Goal: Task Accomplishment & Management: Use online tool/utility

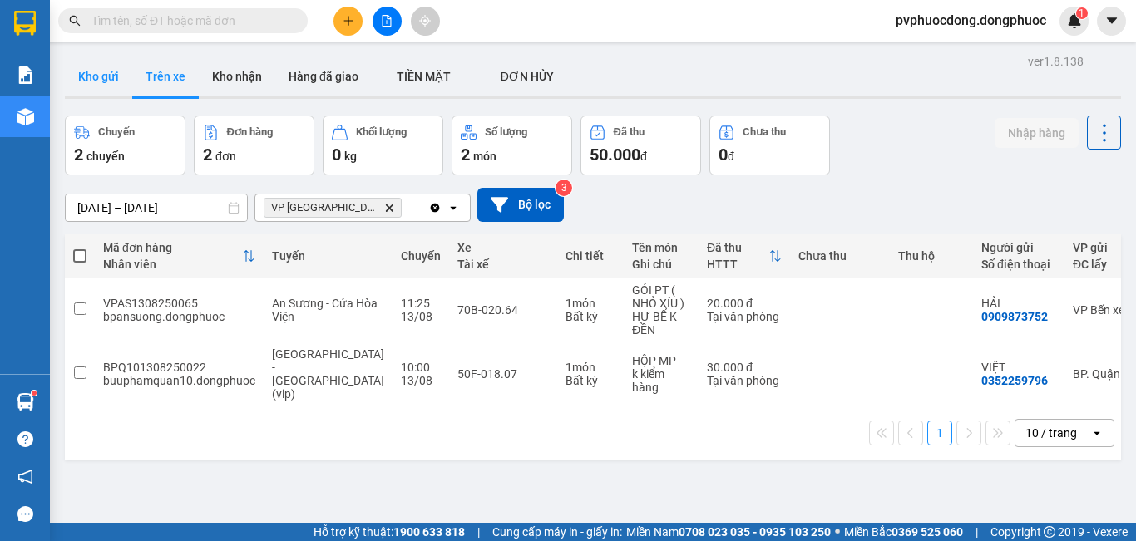
click at [106, 80] on button "Kho gửi" at bounding box center [98, 77] width 67 height 40
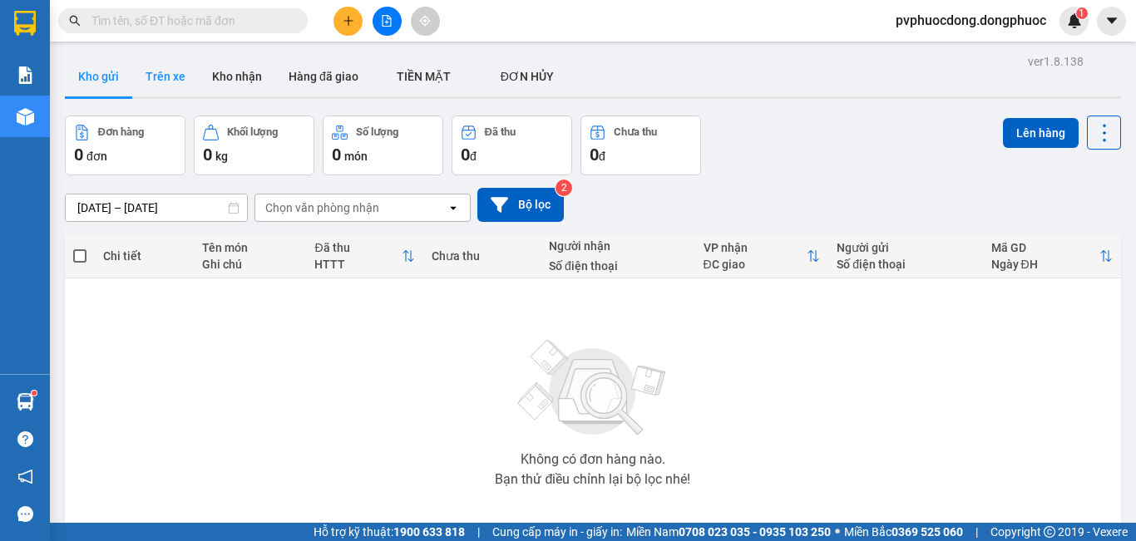
click at [156, 84] on button "Trên xe" at bounding box center [165, 77] width 67 height 40
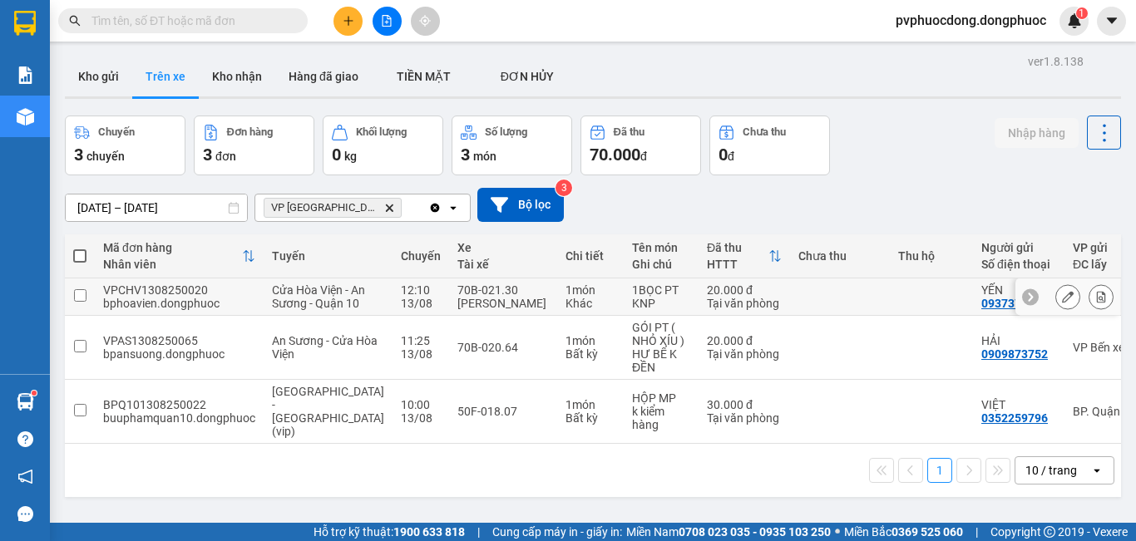
click at [632, 310] on div "KNP" at bounding box center [661, 303] width 58 height 13
checkbox input "true"
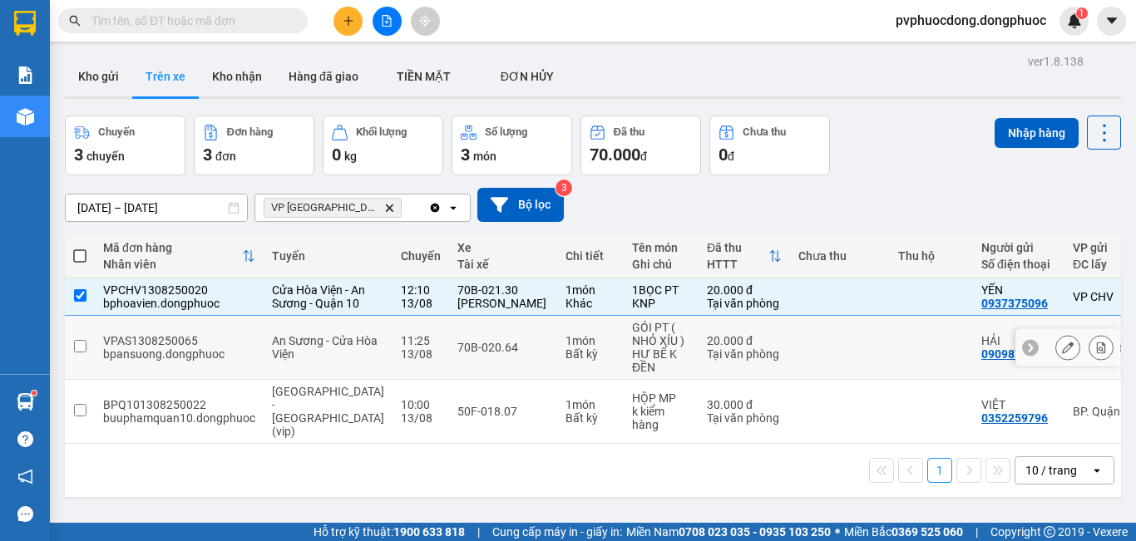
click at [632, 347] on div "GÓI PT ( NHỎ XÍU )" at bounding box center [661, 334] width 58 height 27
checkbox input "true"
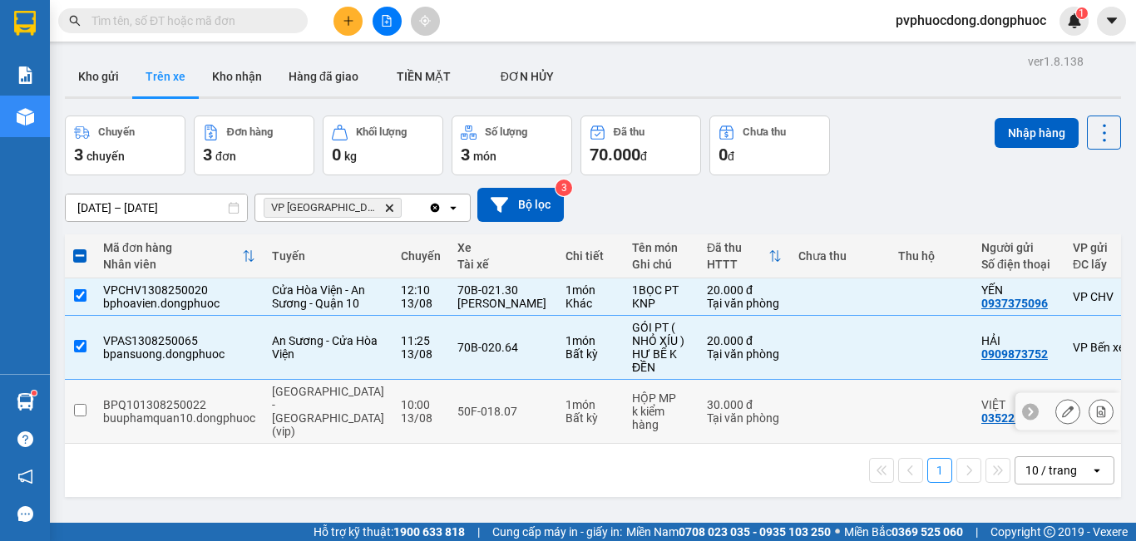
click at [632, 428] on div "k kiểm hàng" at bounding box center [661, 418] width 58 height 27
checkbox input "true"
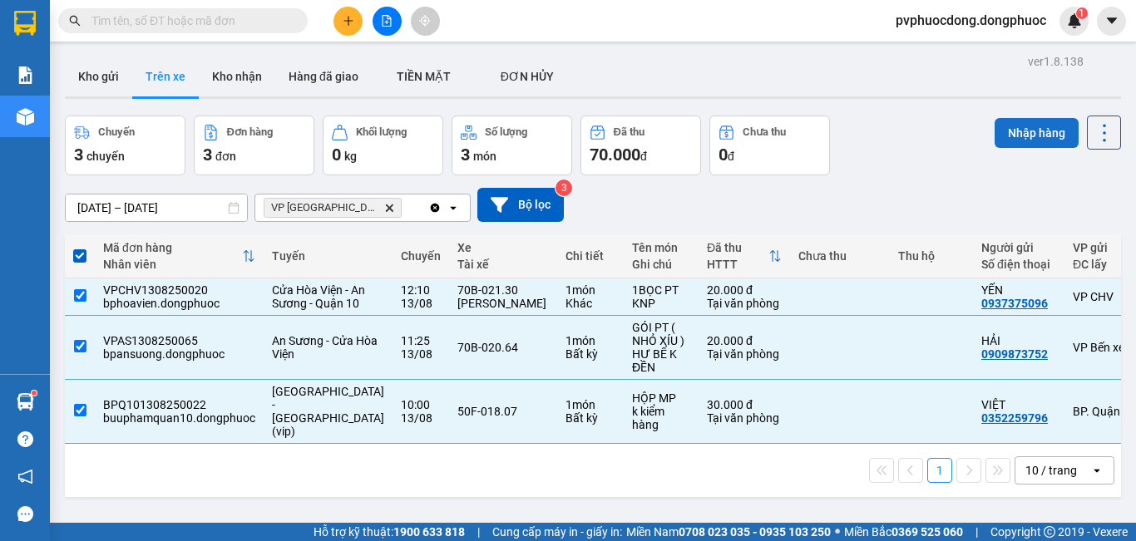
click at [1032, 131] on button "Nhập hàng" at bounding box center [1036, 133] width 84 height 30
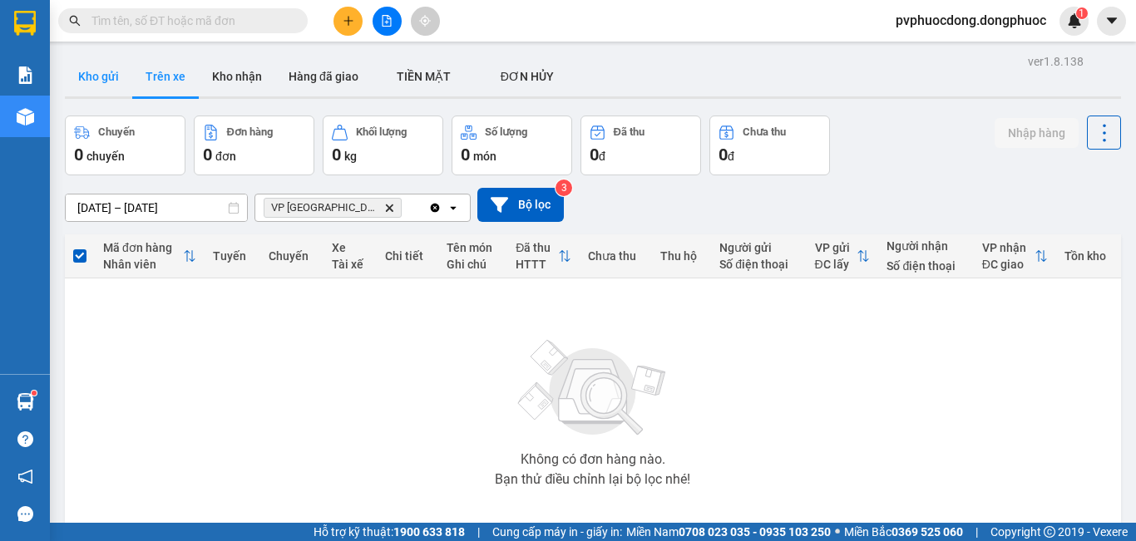
click at [111, 79] on button "Kho gửi" at bounding box center [98, 77] width 67 height 40
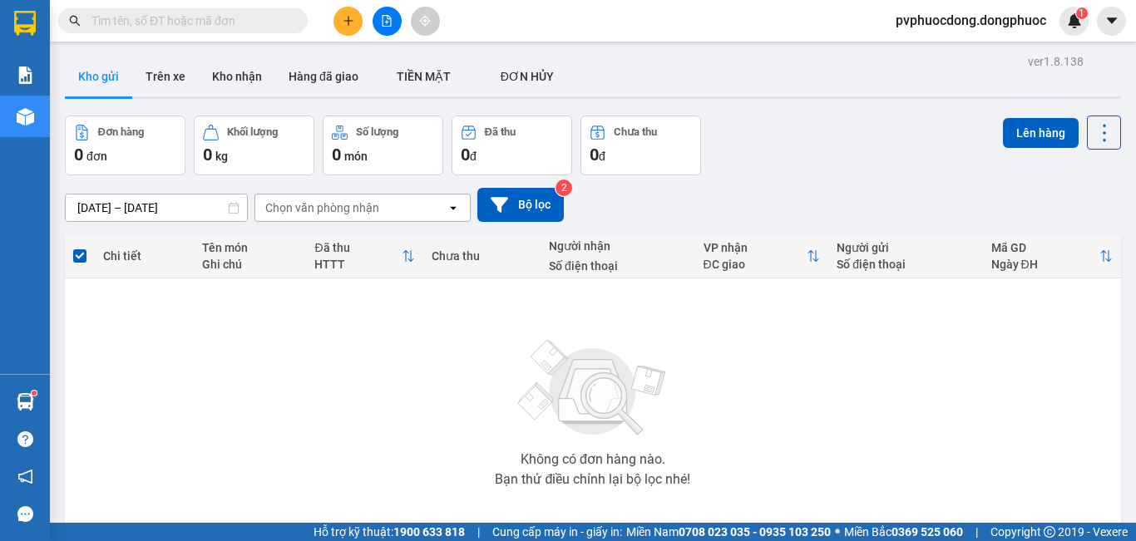
click at [175, 86] on button "Trên xe" at bounding box center [165, 77] width 67 height 40
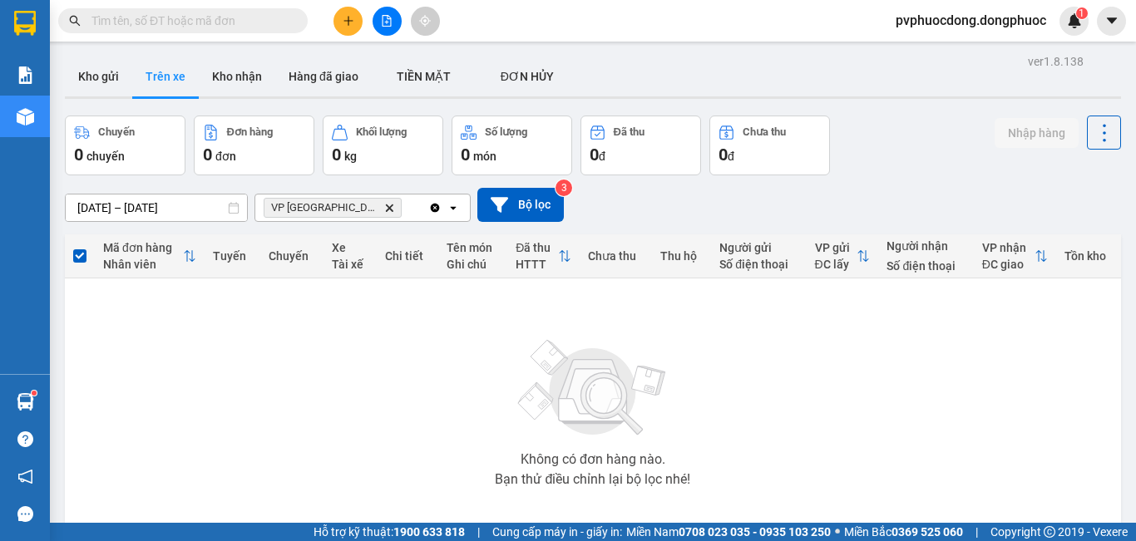
click at [239, 17] on input "text" at bounding box center [189, 21] width 196 height 18
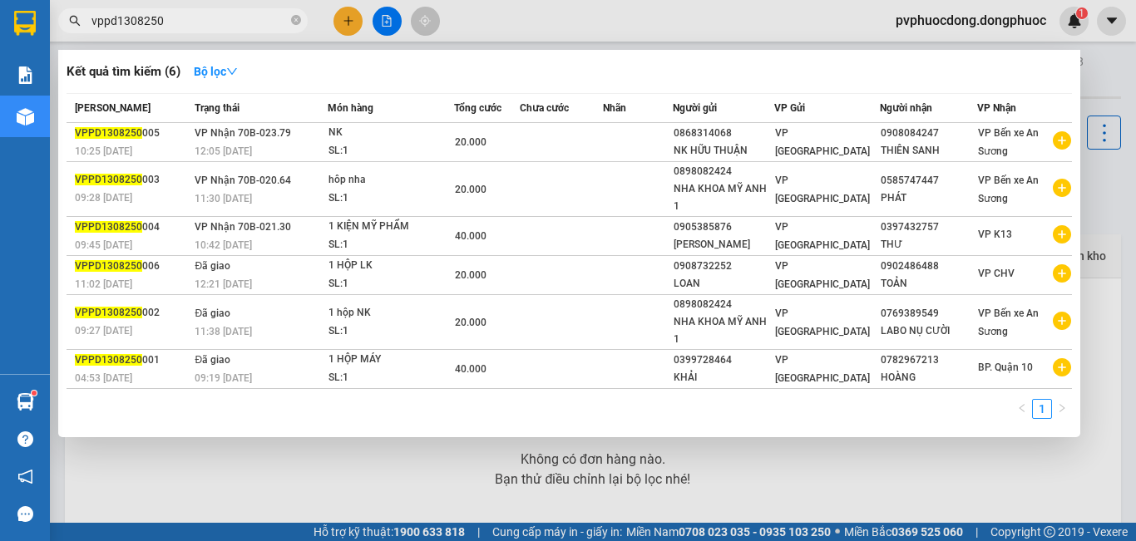
click at [116, 20] on input "vppd1308250" at bounding box center [189, 21] width 196 height 18
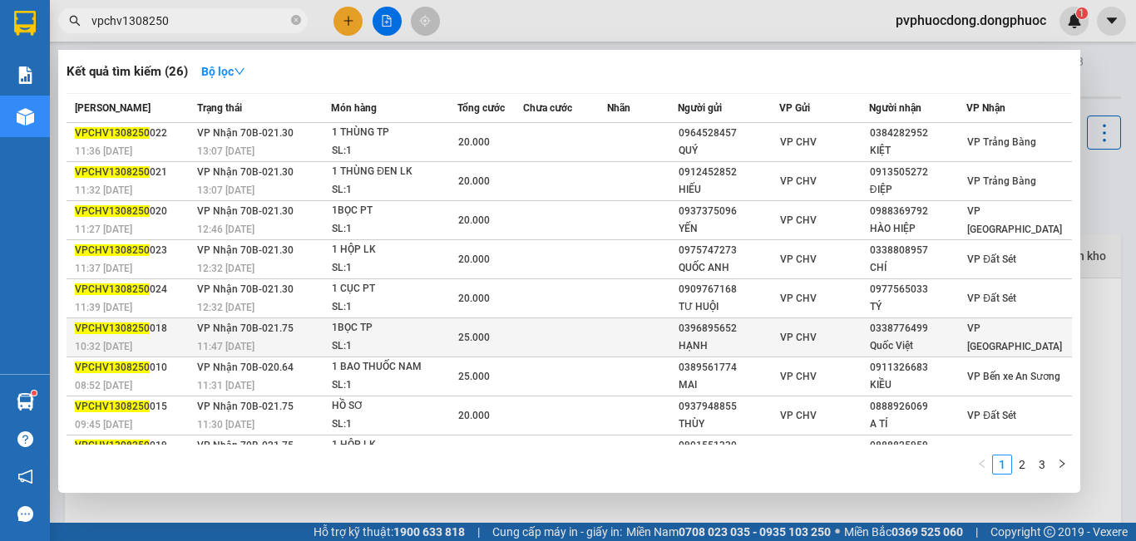
scroll to position [69, 0]
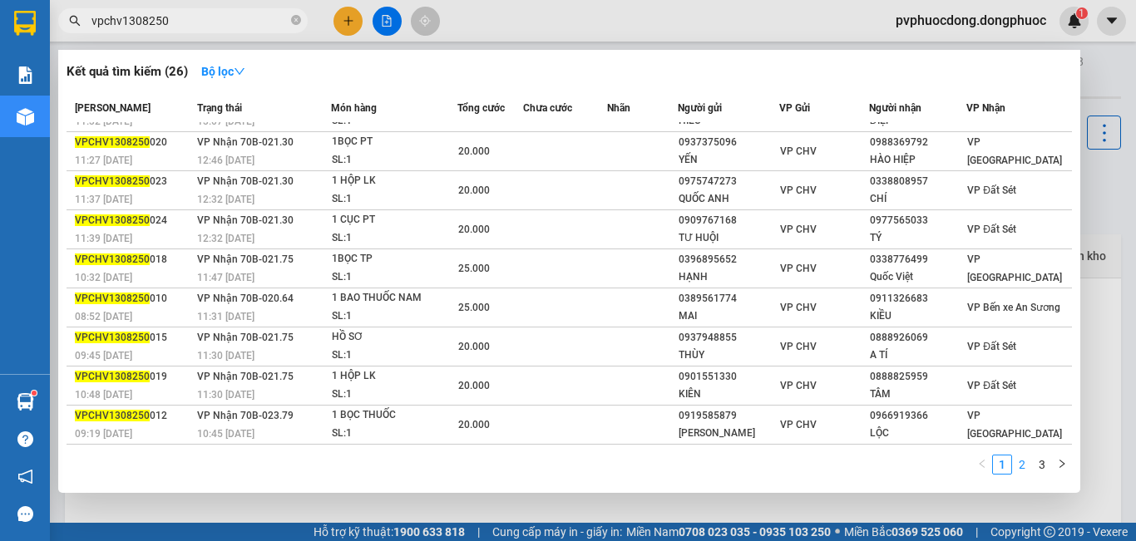
type input "vpchv1308250"
click at [1028, 462] on link "2" at bounding box center [1022, 465] width 18 height 18
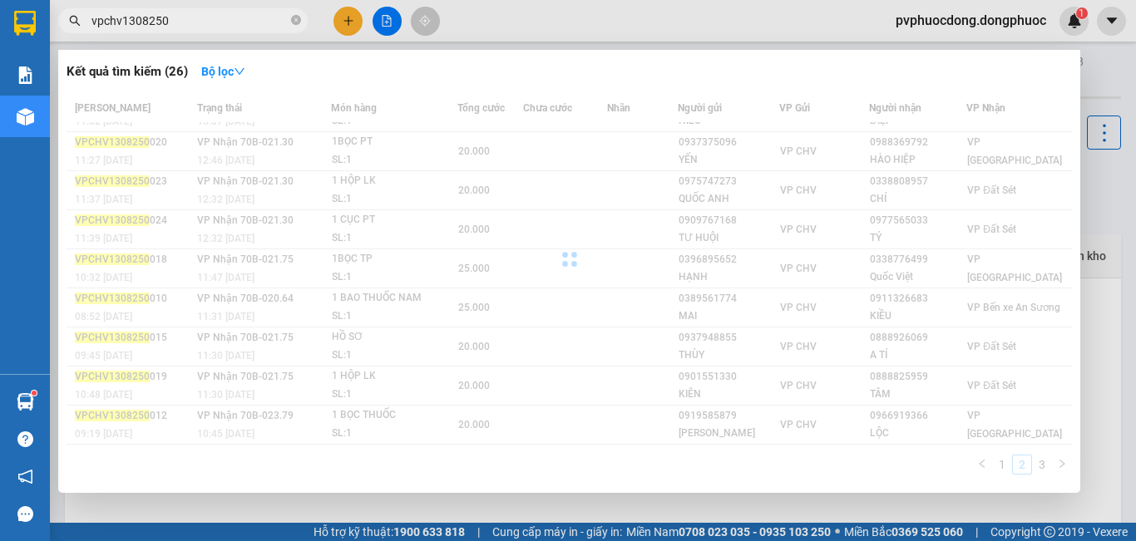
scroll to position [68, 0]
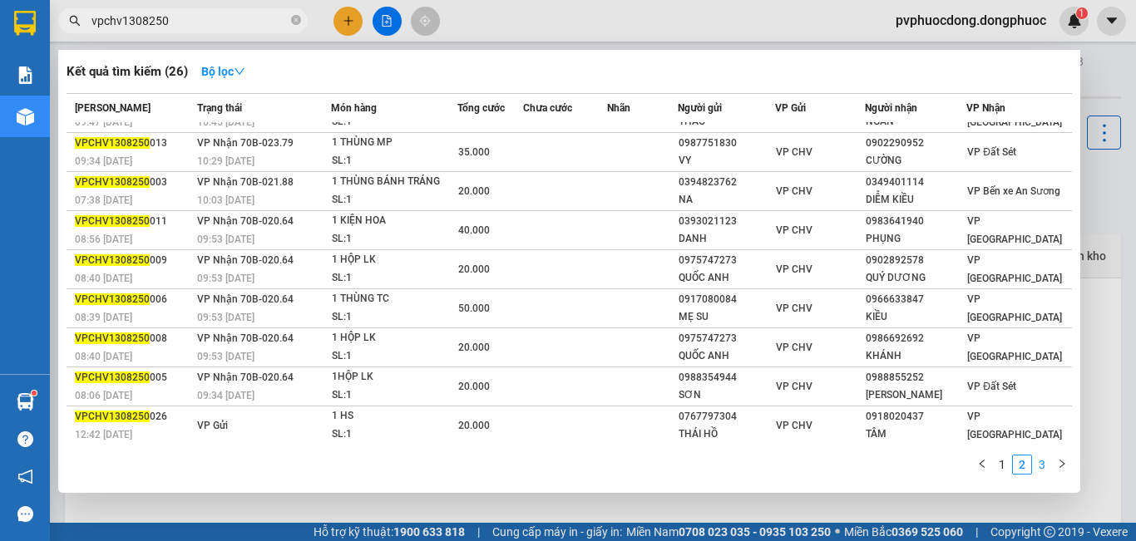
click at [1038, 468] on link "3" at bounding box center [1041, 465] width 18 height 18
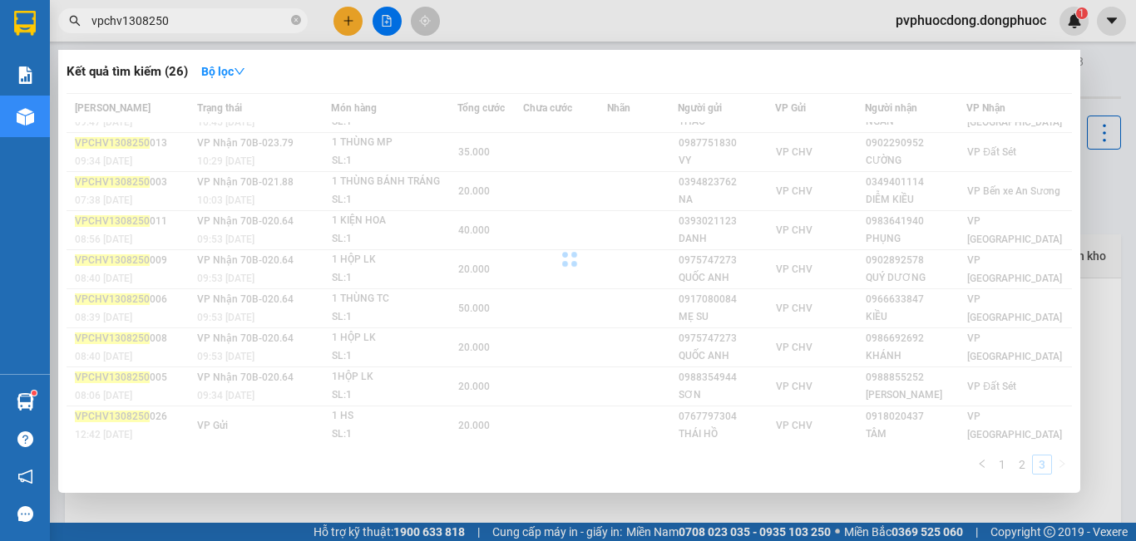
scroll to position [0, 0]
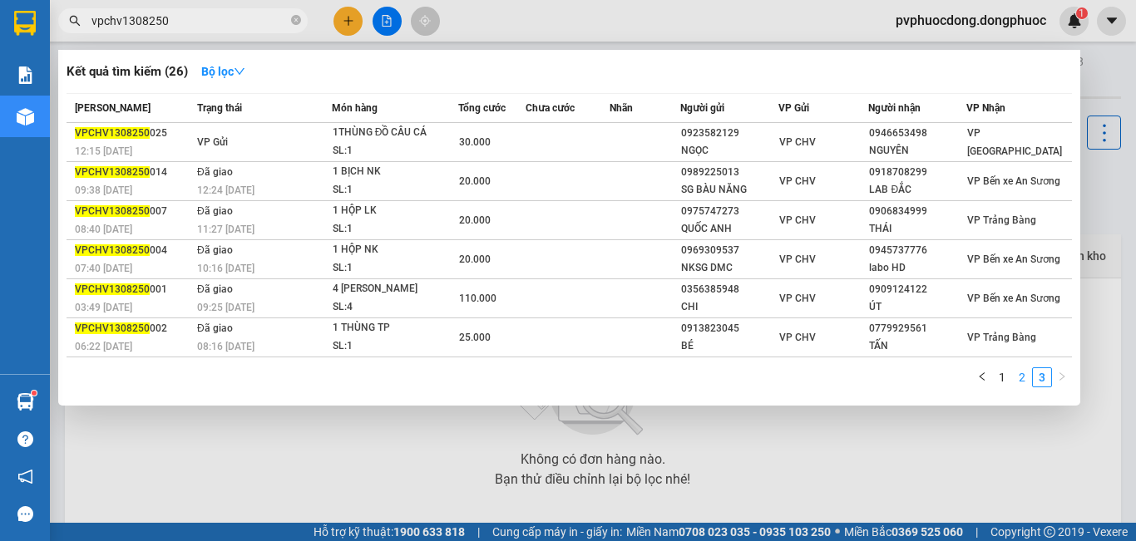
click at [1027, 372] on link "2" at bounding box center [1022, 377] width 18 height 18
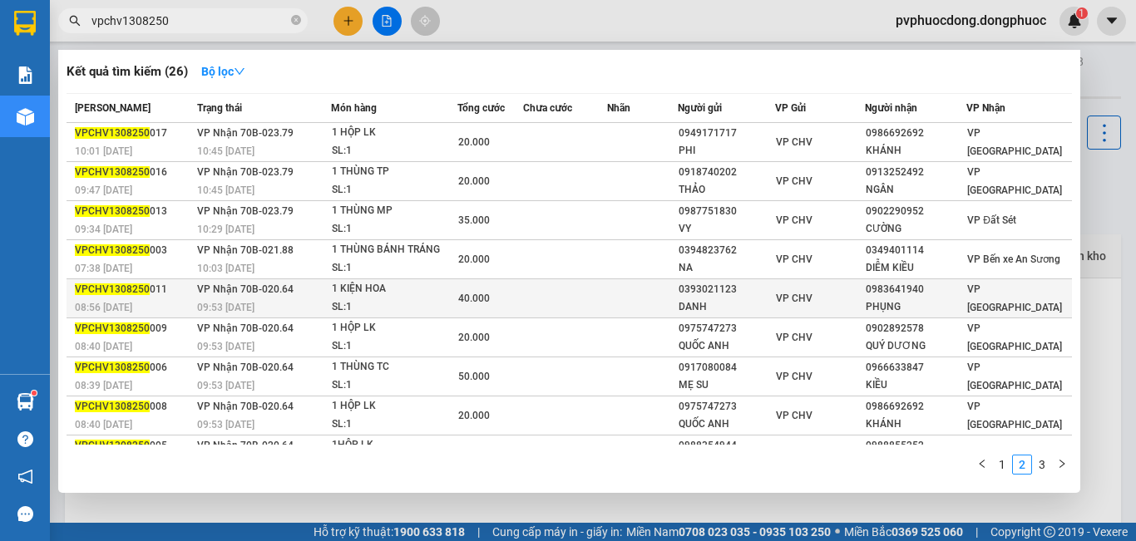
scroll to position [68, 0]
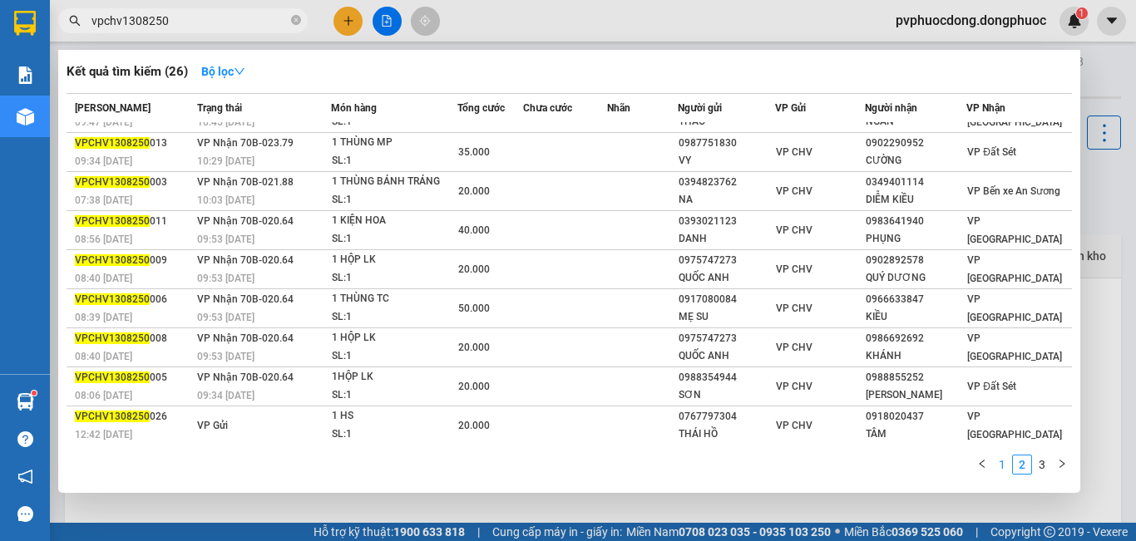
click at [999, 468] on link "1" at bounding box center [1002, 465] width 18 height 18
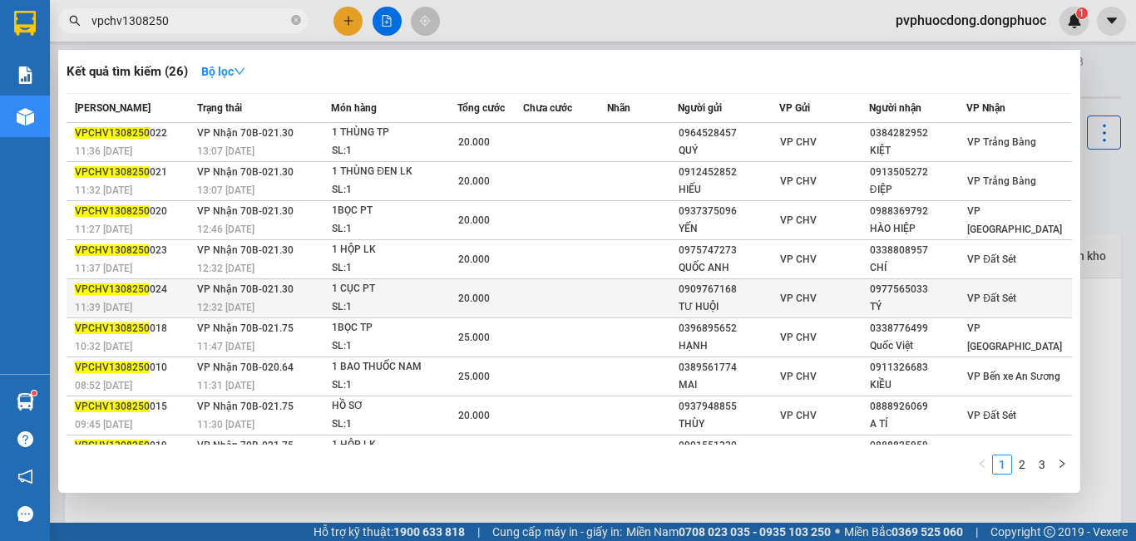
scroll to position [69, 0]
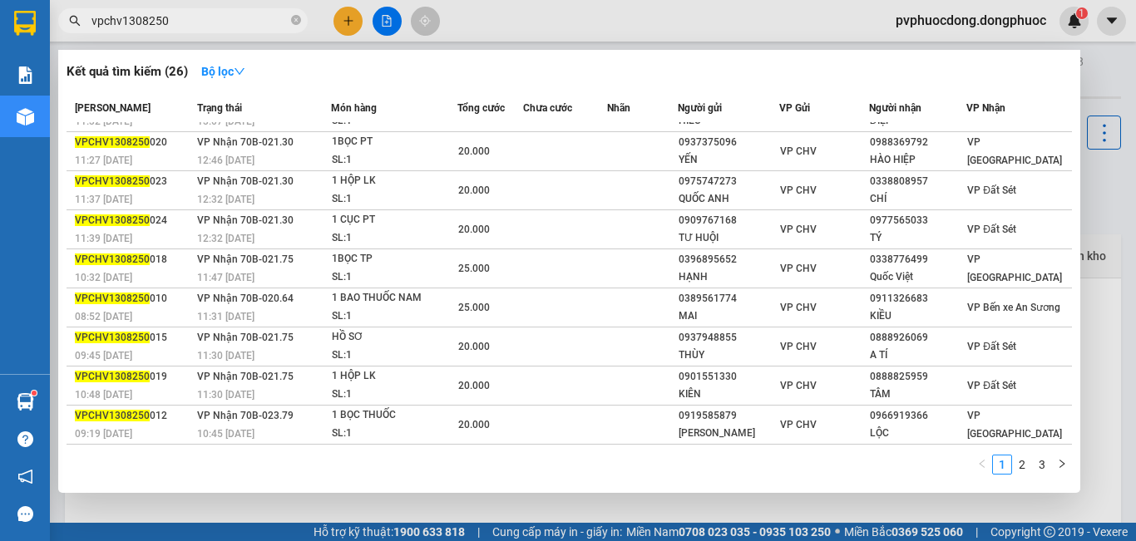
click at [195, 502] on div at bounding box center [568, 270] width 1136 height 541
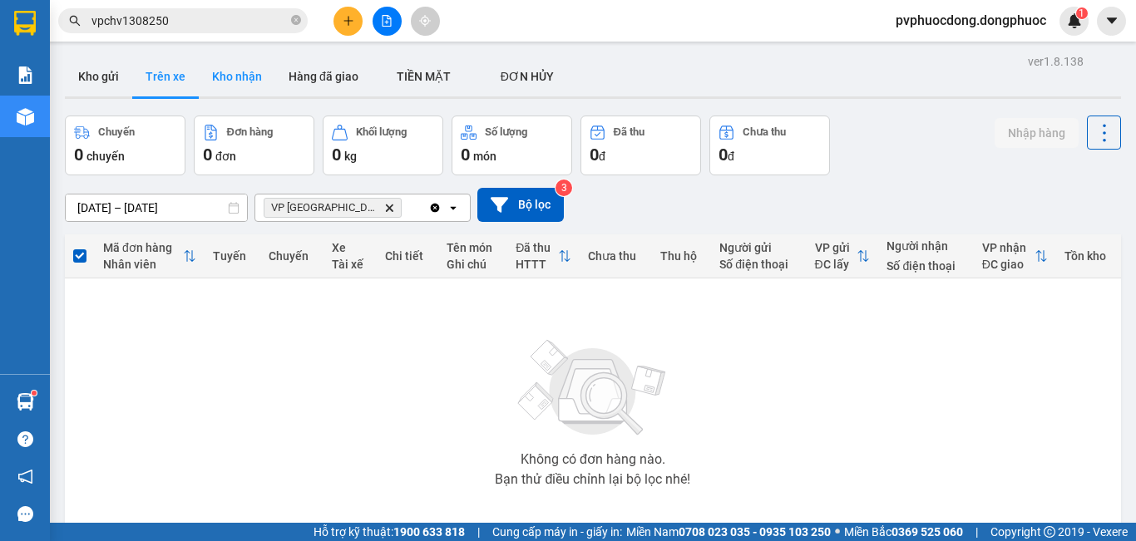
click at [234, 68] on button "Kho nhận" at bounding box center [237, 77] width 76 height 40
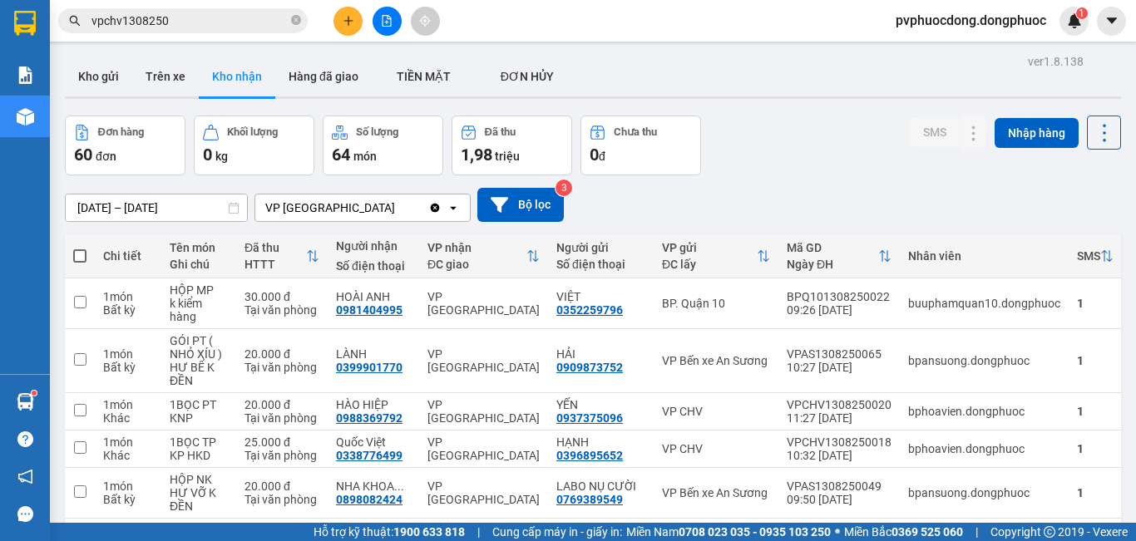
click at [146, 75] on button "Trên xe" at bounding box center [165, 77] width 67 height 40
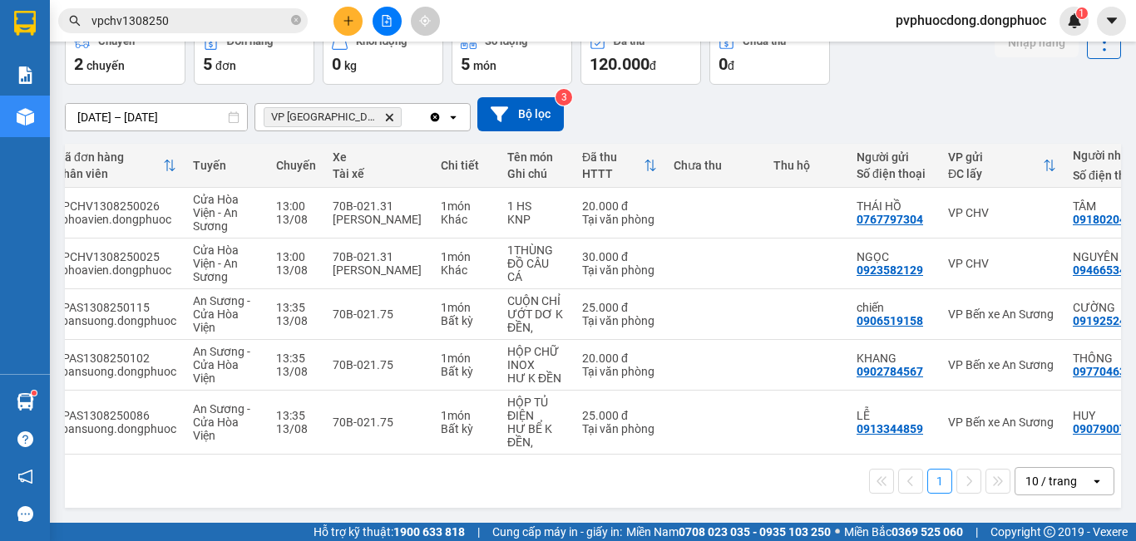
scroll to position [0, 29]
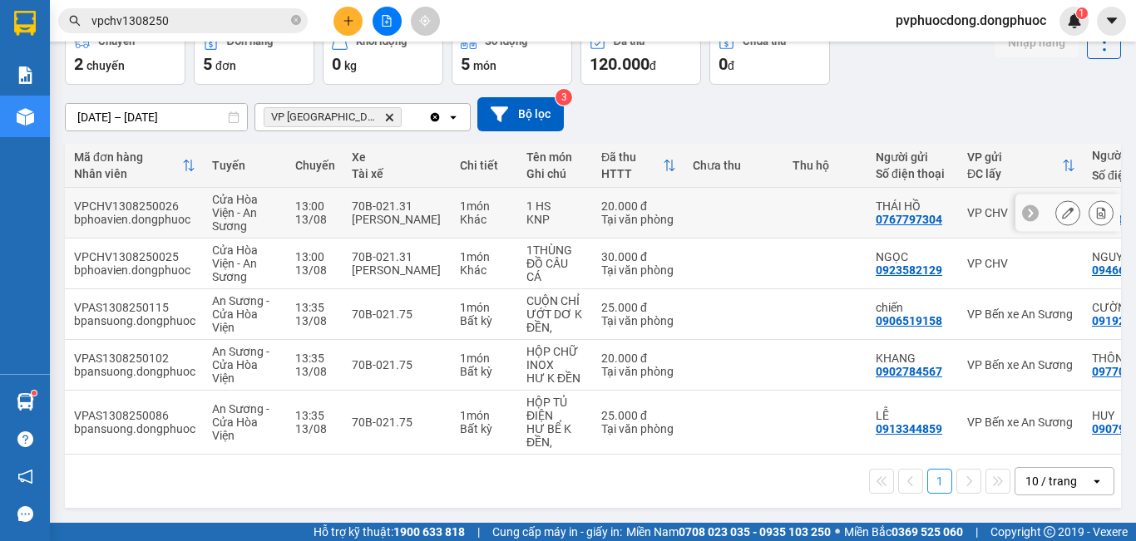
click at [443, 210] on td "70B-021.31 [PERSON_NAME]" at bounding box center [397, 213] width 108 height 51
checkbox input "true"
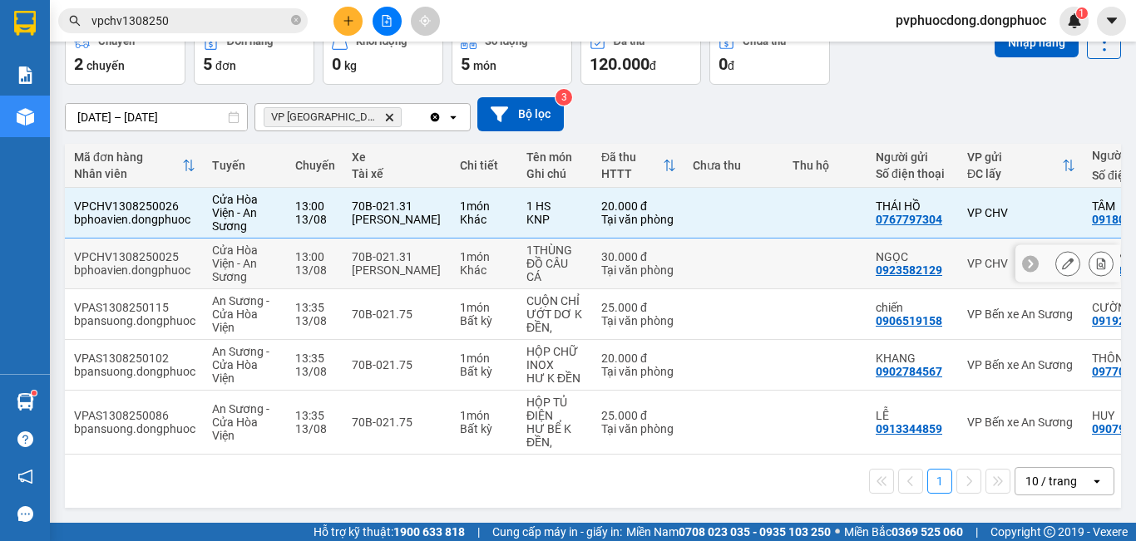
click at [440, 245] on td "70B-021.31 [PERSON_NAME]" at bounding box center [397, 264] width 108 height 51
checkbox input "true"
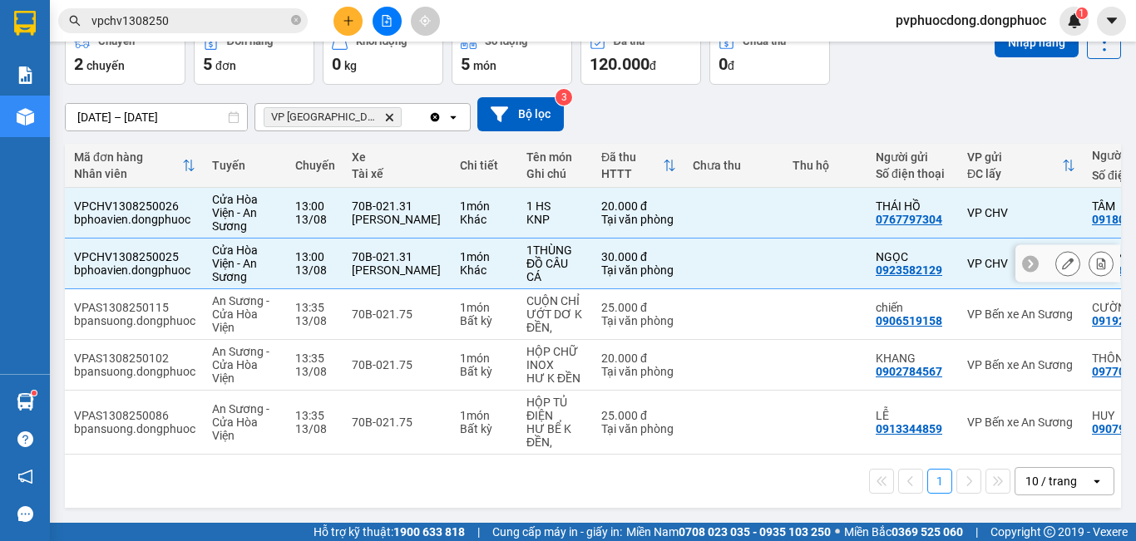
scroll to position [14, 0]
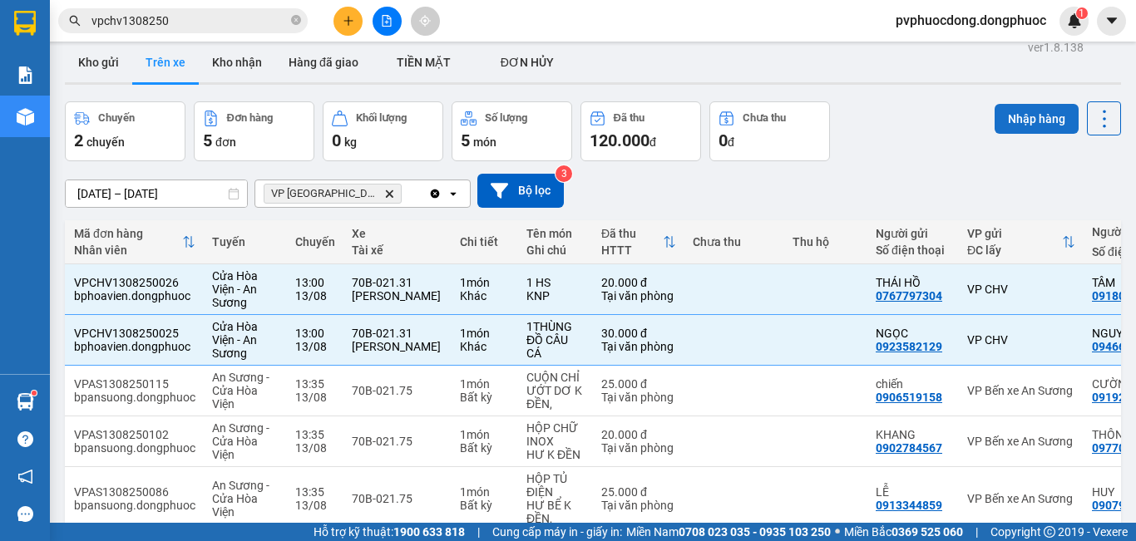
click at [1015, 117] on button "Nhập hàng" at bounding box center [1036, 119] width 84 height 30
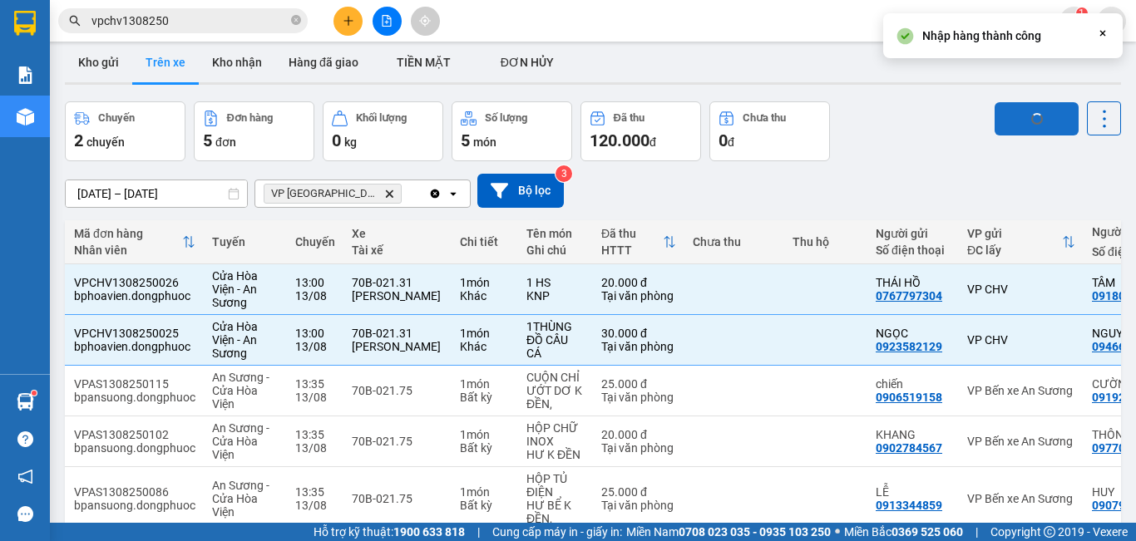
checkbox input "false"
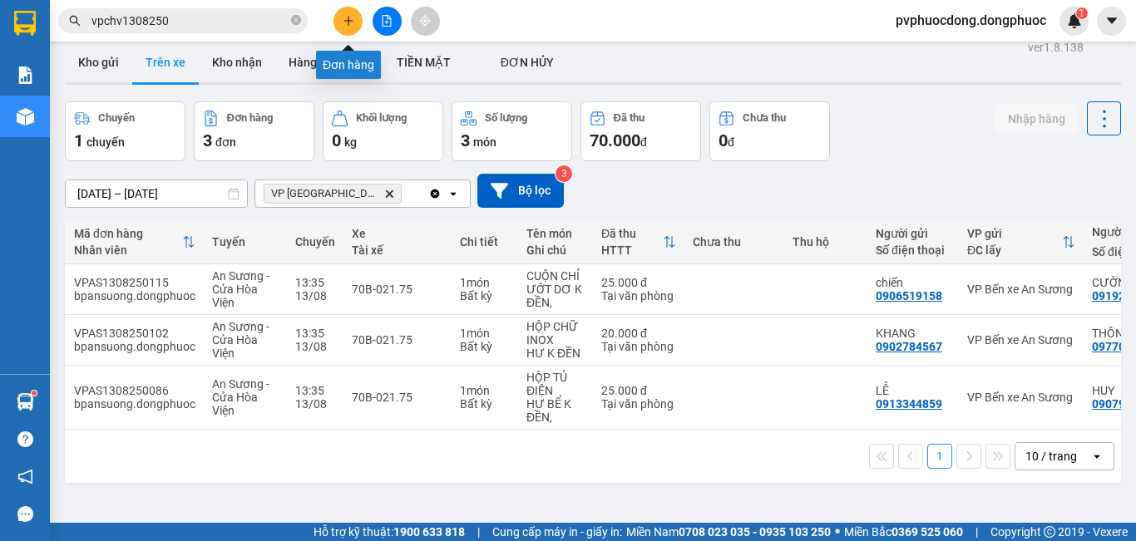
click at [343, 22] on icon "plus" at bounding box center [348, 21] width 12 height 12
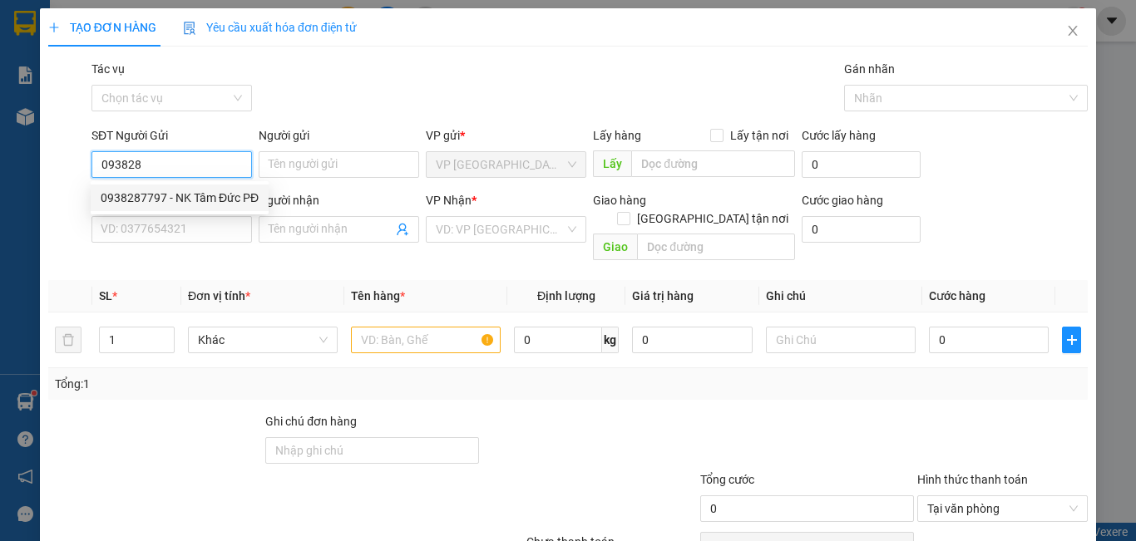
click at [160, 202] on div "0938287797 - NK Tâm Đức PĐ" at bounding box center [180, 198] width 158 height 18
type input "0938287797"
type input "NK Tâm Đức PĐ"
type input "0913610025"
type input "LABO DIAMOND"
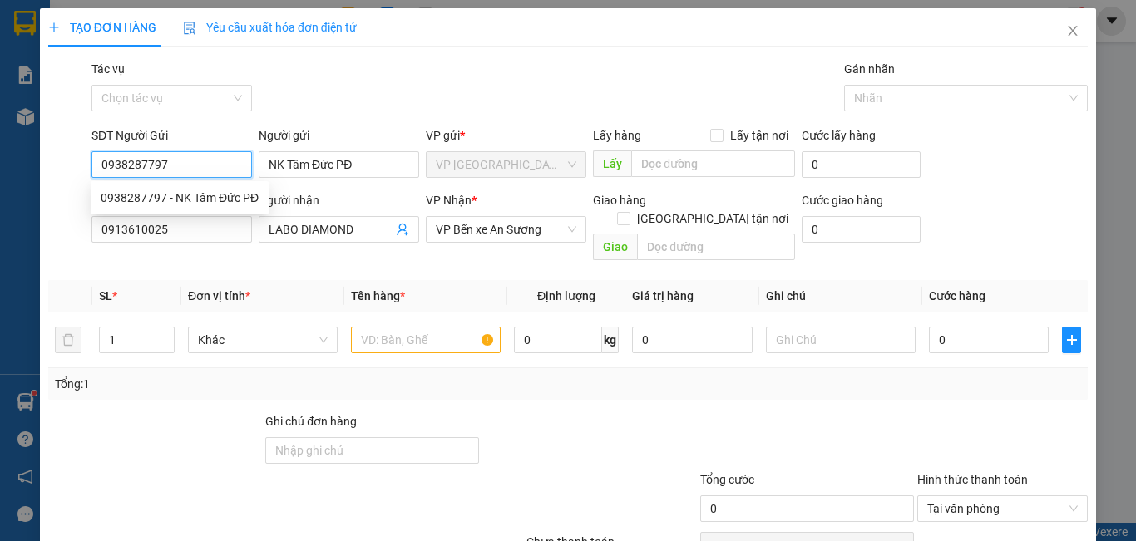
type input "20.000"
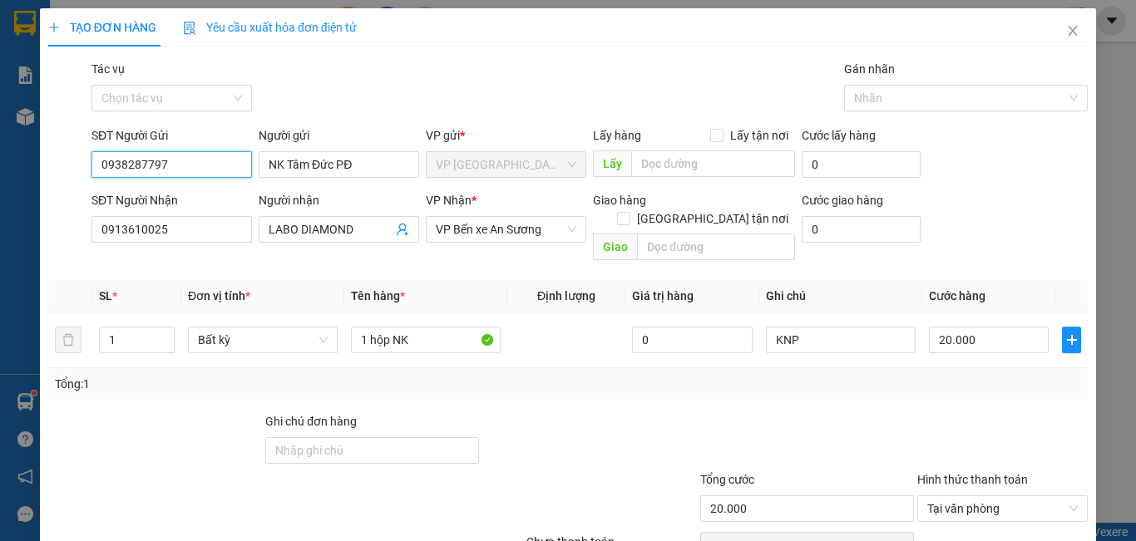
scroll to position [74, 0]
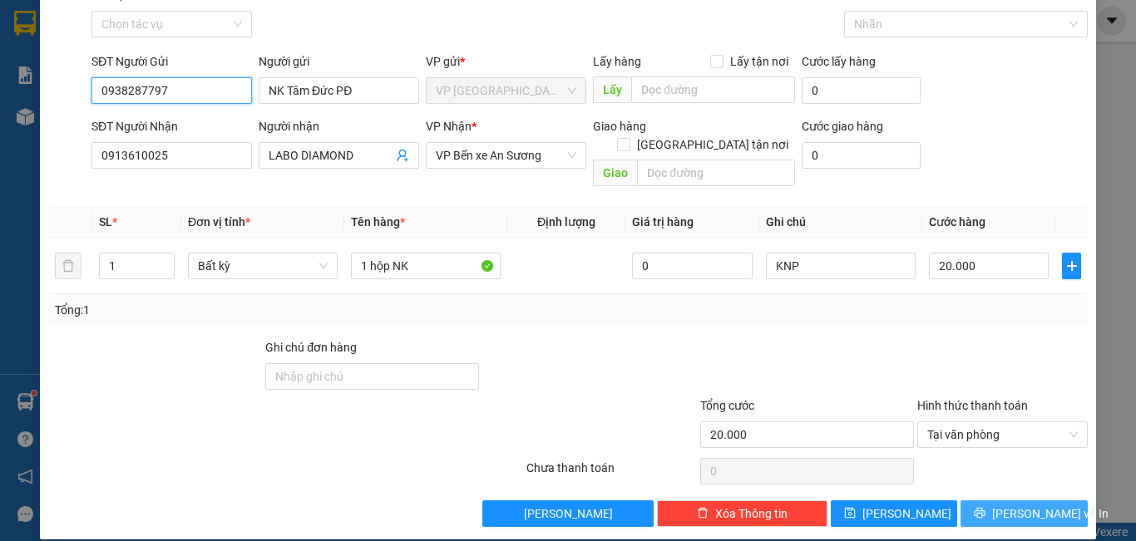
type input "0938287797"
click at [1034, 505] on span "[PERSON_NAME] và In" at bounding box center [1050, 514] width 116 height 18
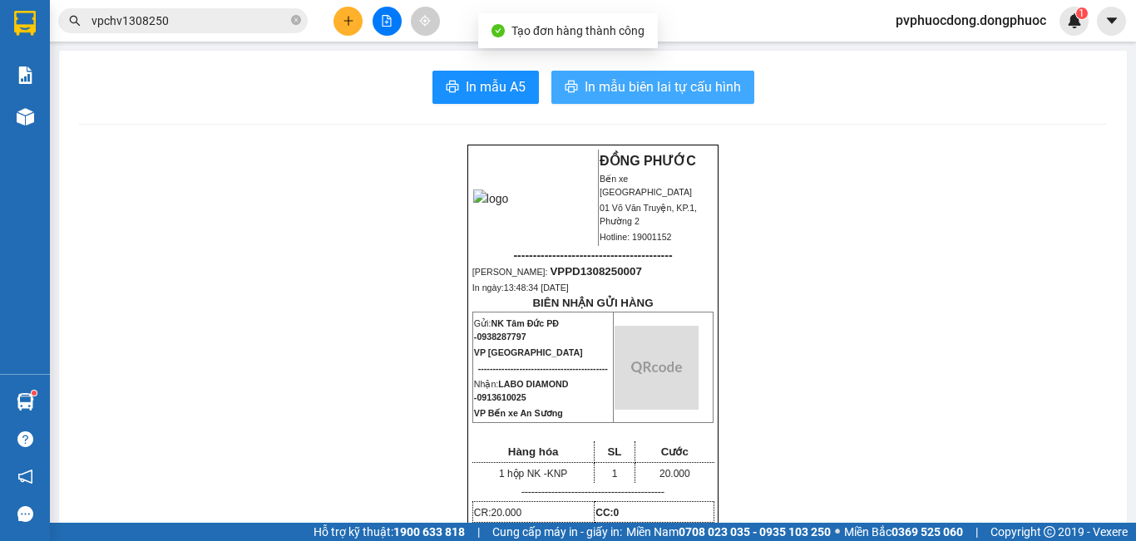
click at [642, 91] on span "In mẫu biên lai tự cấu hình" at bounding box center [662, 86] width 156 height 21
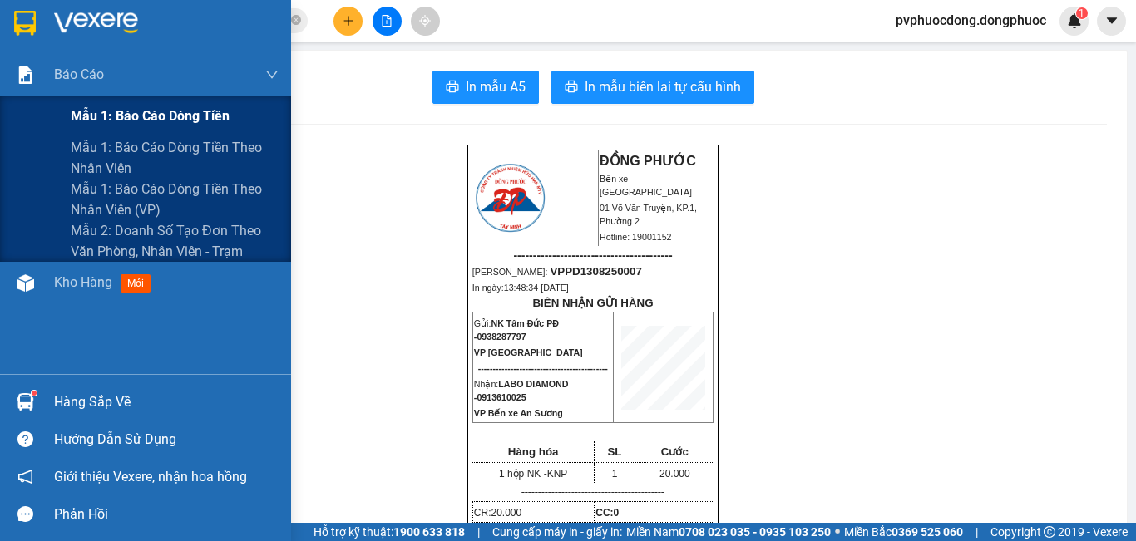
click at [95, 113] on span "Mẫu 1: Báo cáo dòng tiền" at bounding box center [150, 116] width 159 height 21
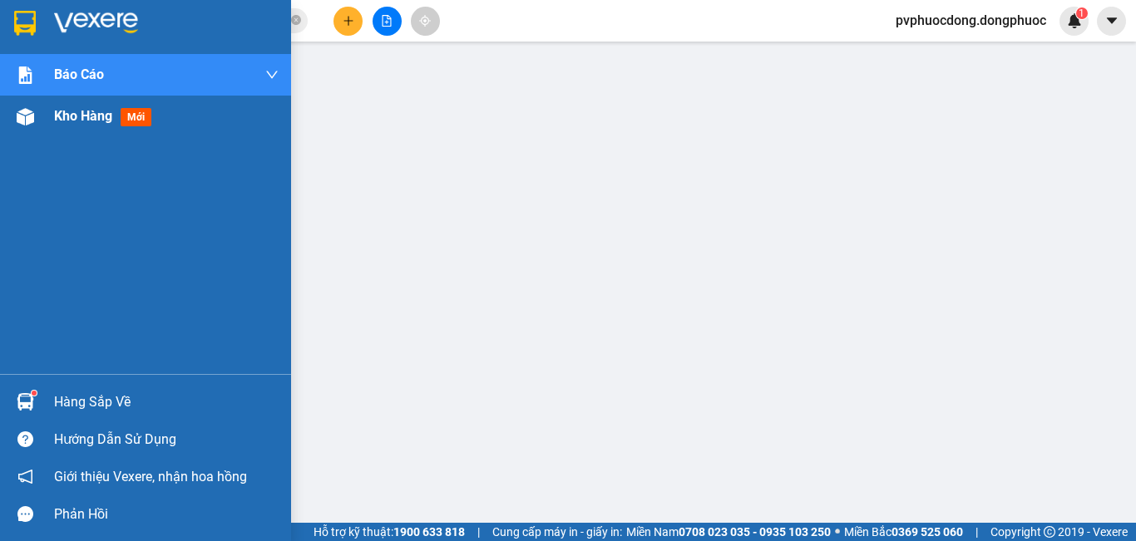
click at [27, 131] on div "Kho hàng mới" at bounding box center [145, 117] width 291 height 42
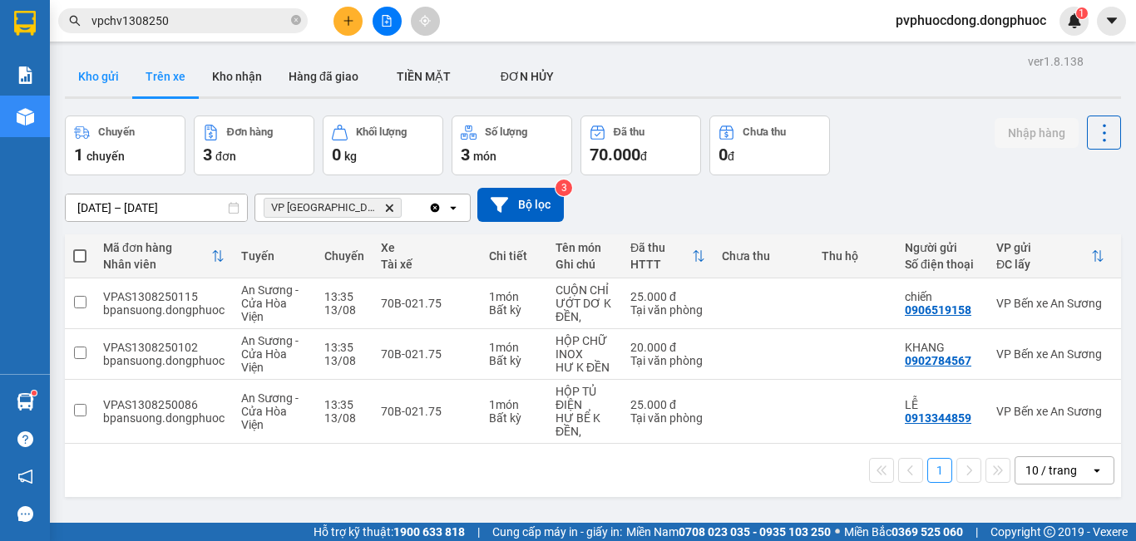
click at [102, 80] on button "Kho gửi" at bounding box center [98, 77] width 67 height 40
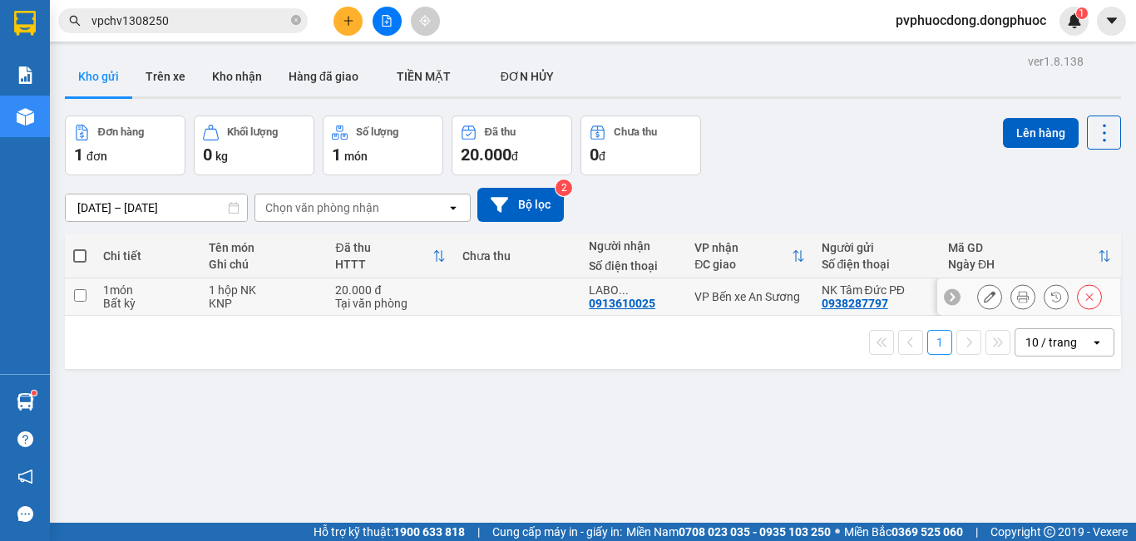
click at [304, 298] on div "KNP" at bounding box center [264, 303] width 110 height 13
checkbox input "true"
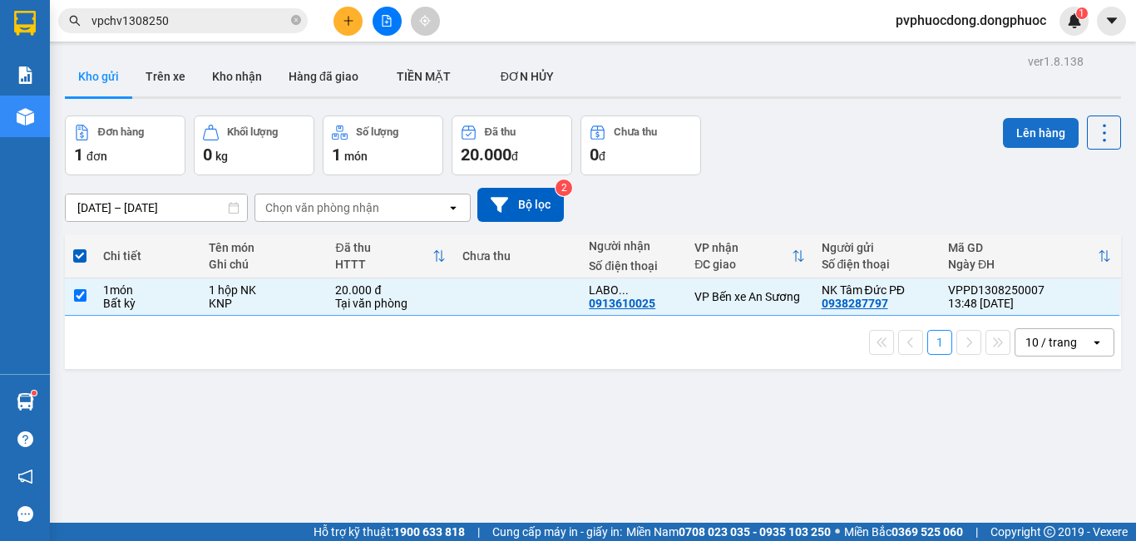
click at [1036, 124] on button "Lên hàng" at bounding box center [1041, 133] width 76 height 30
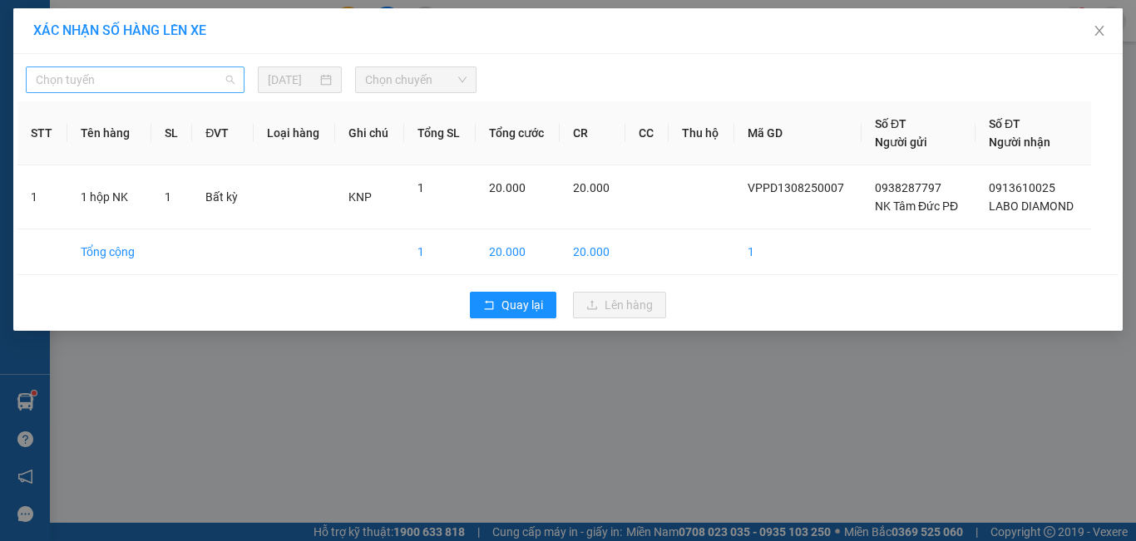
click at [231, 71] on span "Chọn tuyến" at bounding box center [135, 79] width 199 height 25
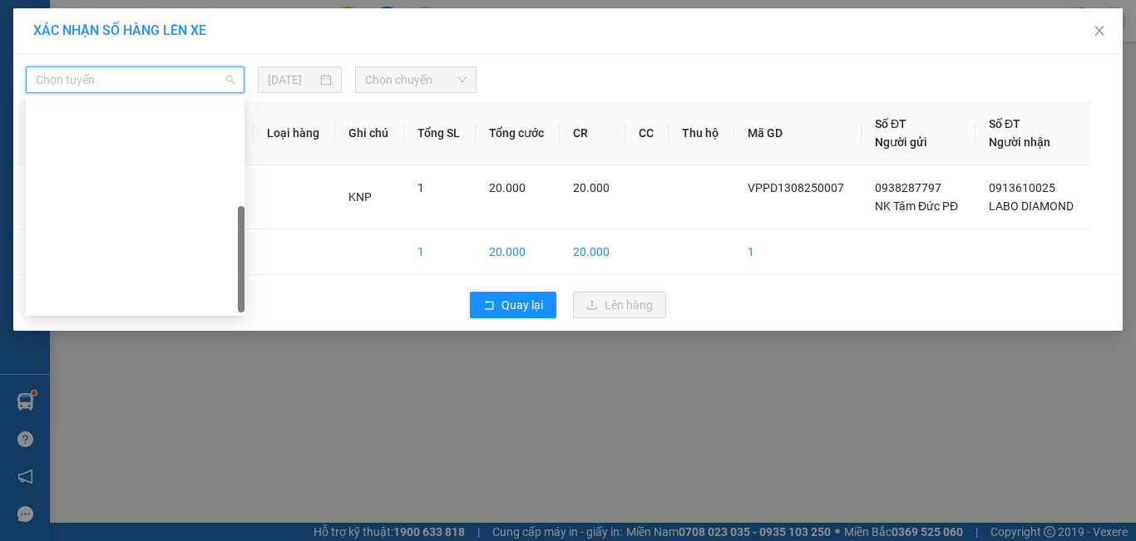
scroll to position [233, 0]
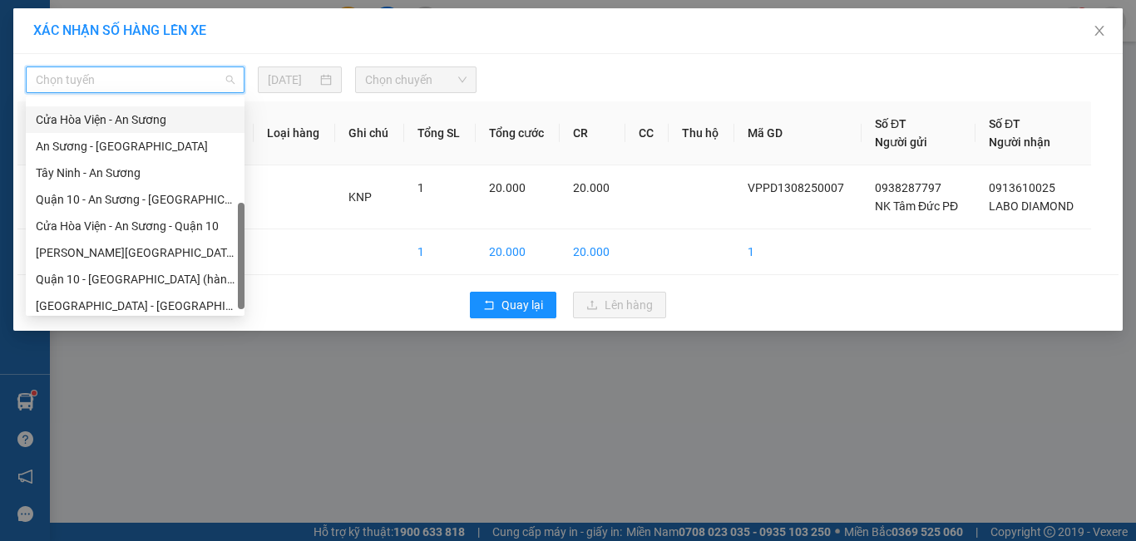
click at [106, 114] on div "Cửa Hòa Viện - An Sương" at bounding box center [135, 120] width 199 height 18
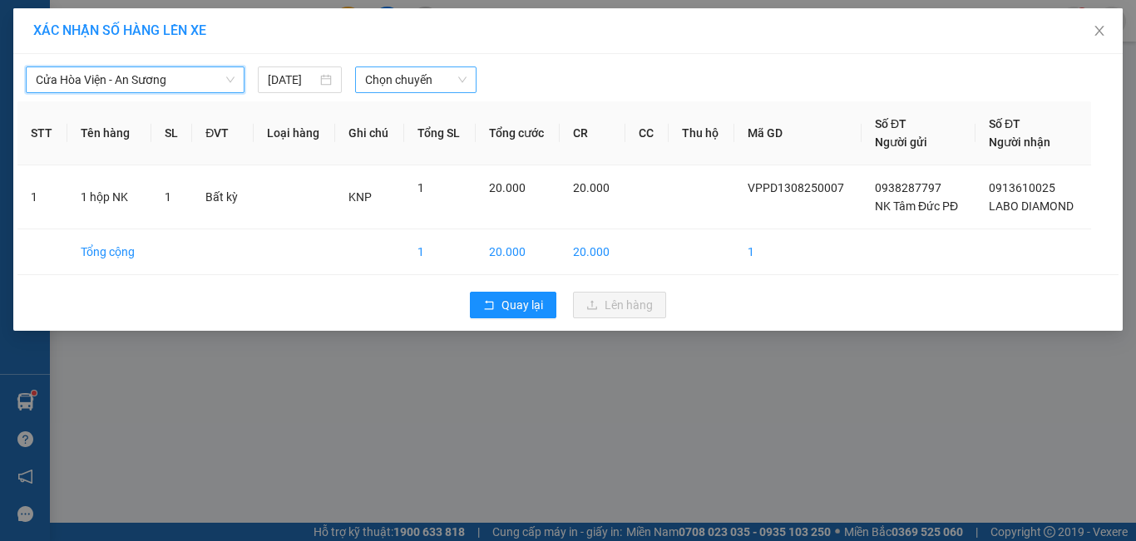
click at [388, 84] on span "Chọn chuyến" at bounding box center [416, 79] width 102 height 25
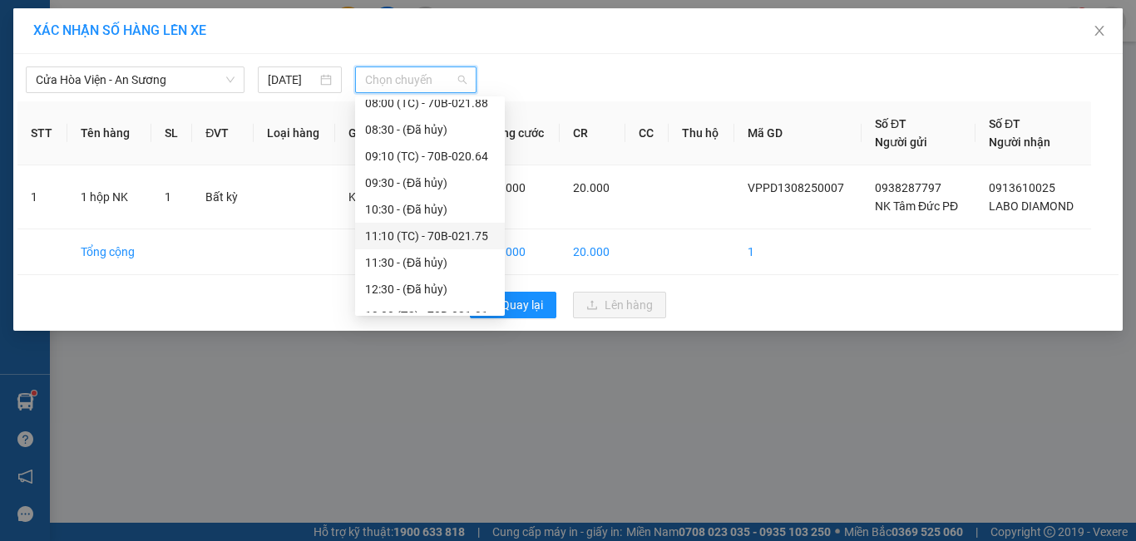
scroll to position [452, 0]
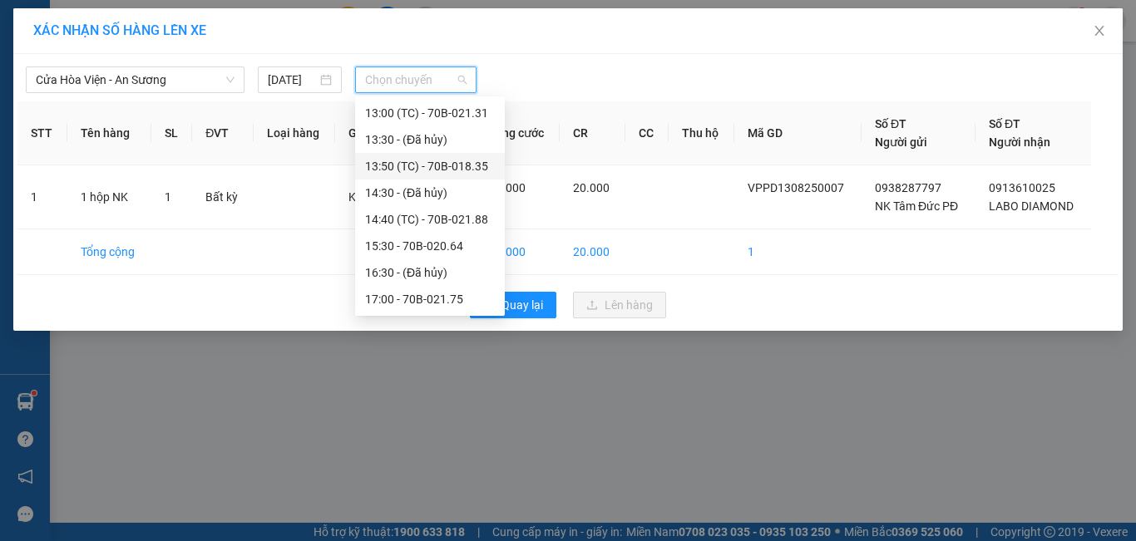
click at [467, 165] on div "13:50 (TC) - 70B-018.35" at bounding box center [430, 166] width 130 height 18
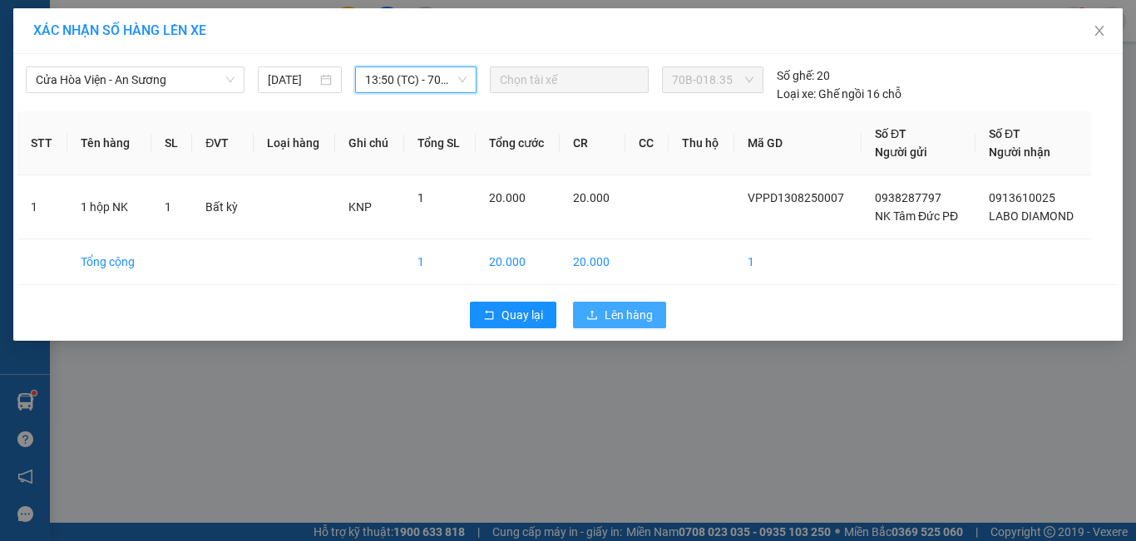
click at [601, 312] on button "Lên hàng" at bounding box center [619, 315] width 93 height 27
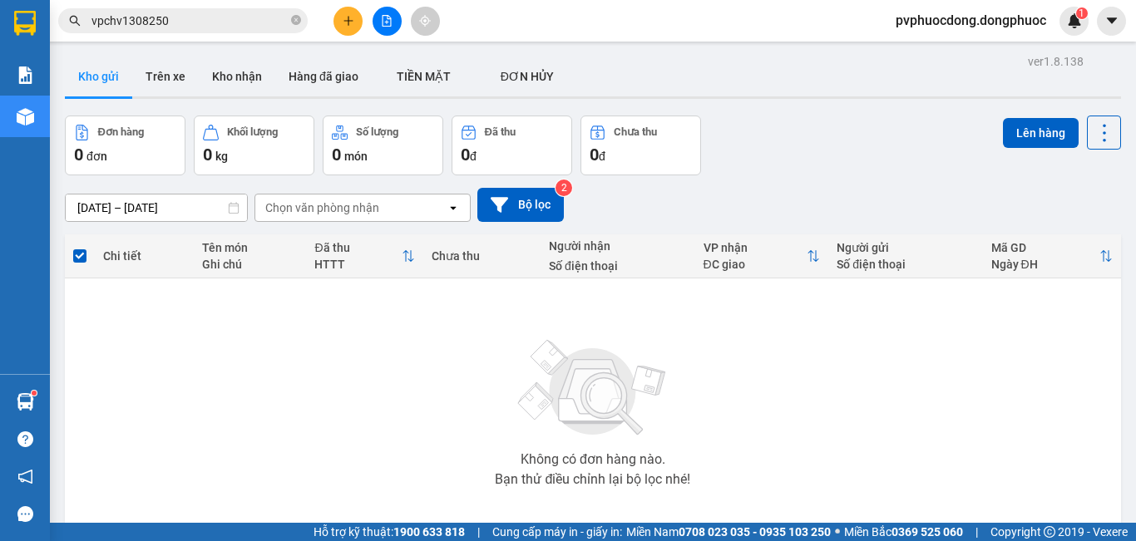
click at [336, 9] on div at bounding box center [386, 21] width 125 height 29
click at [337, 16] on button at bounding box center [347, 21] width 29 height 29
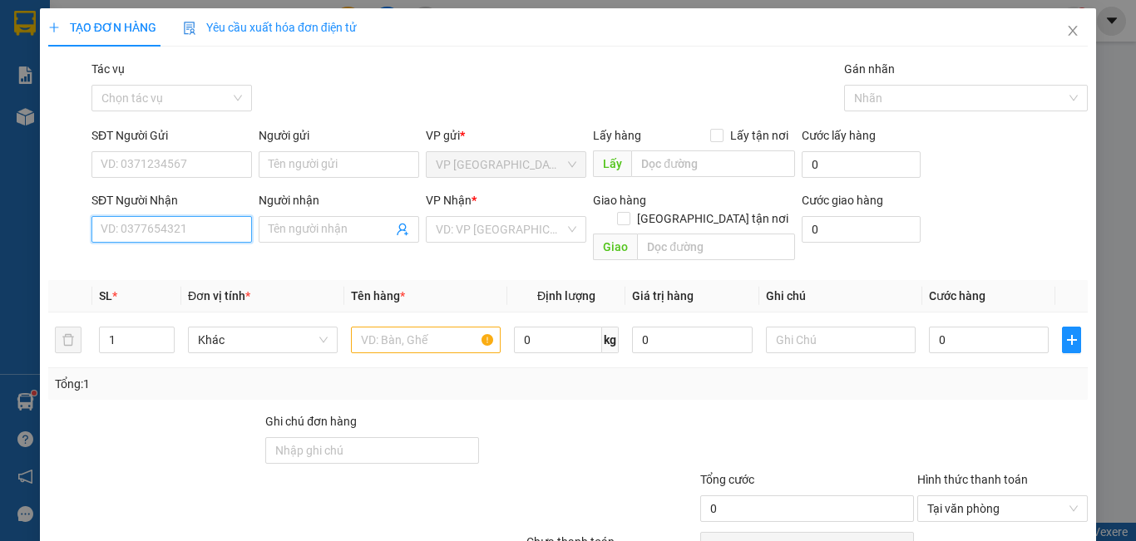
click at [145, 224] on input "SĐT Người Nhận" at bounding box center [171, 229] width 160 height 27
click at [178, 264] on div "0979391859 - PHONG" at bounding box center [170, 263] width 139 height 18
type input "0979391859"
type input "PHONG"
type input "110.000"
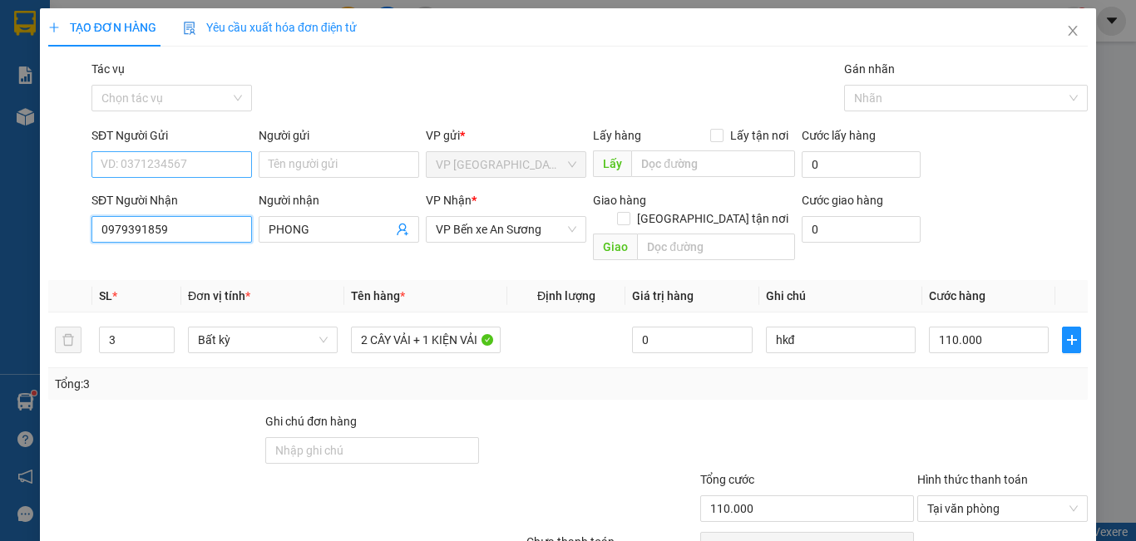
type input "0979391859"
click at [234, 164] on input "SĐT Người Gửi" at bounding box center [171, 164] width 160 height 27
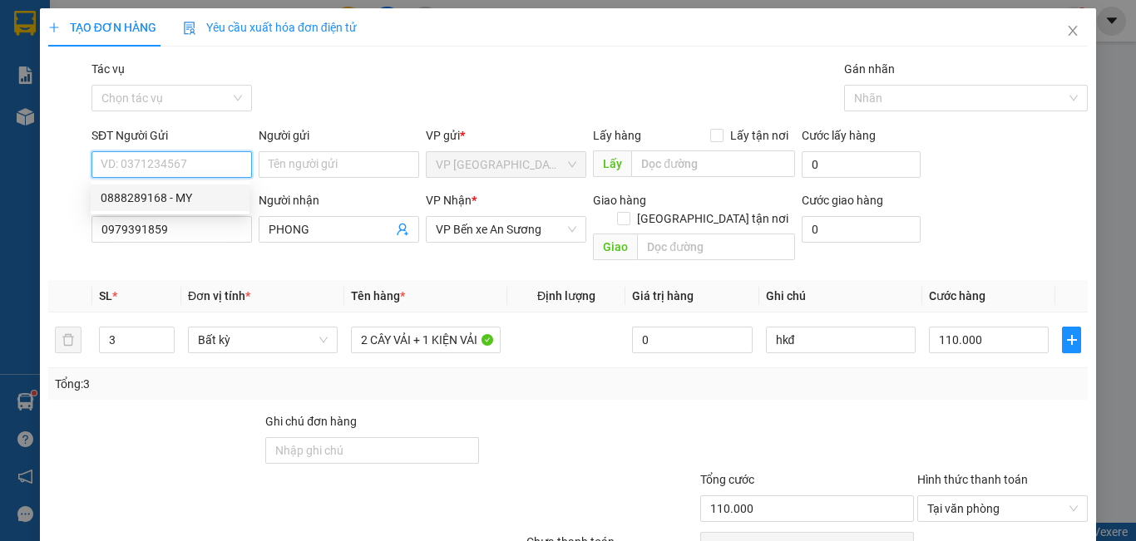
click at [222, 186] on div "0888289168 - MY" at bounding box center [170, 198] width 159 height 27
type input "0888289168"
type input "MY"
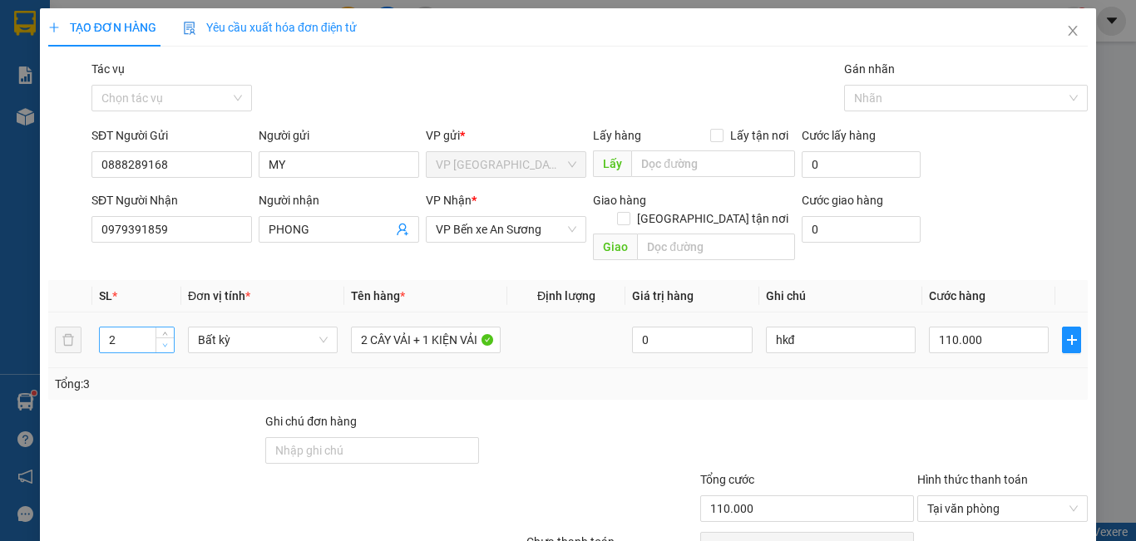
click at [160, 341] on span "down" at bounding box center [165, 346] width 10 height 10
type input "1"
click at [160, 341] on span "down" at bounding box center [165, 346] width 10 height 10
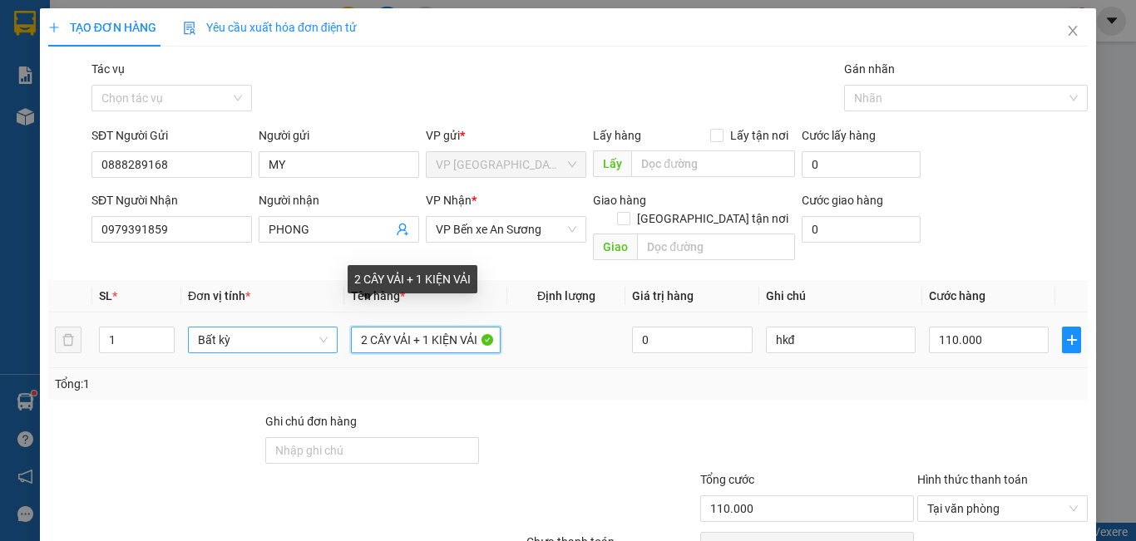
drag, startPoint x: 484, startPoint y: 323, endPoint x: 247, endPoint y: 320, distance: 236.9
click at [250, 324] on tr "1 Bất kỳ 2 CÂY VẢI + 1 KIỆN VẢI 0 hkđ 110.000" at bounding box center [567, 341] width 1039 height 56
type input "0"
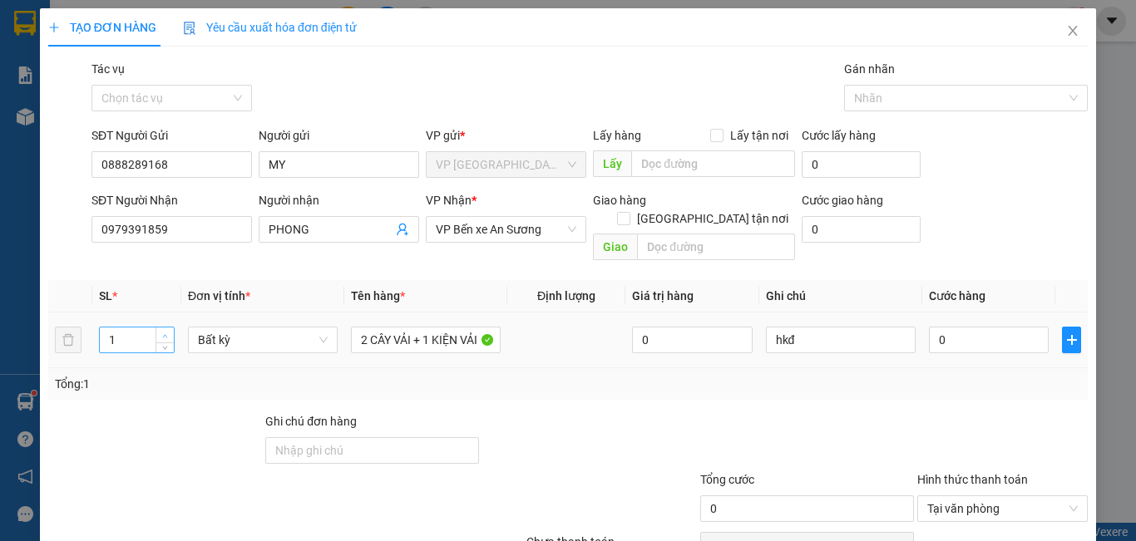
type input "2"
click at [160, 331] on span "up" at bounding box center [165, 336] width 10 height 10
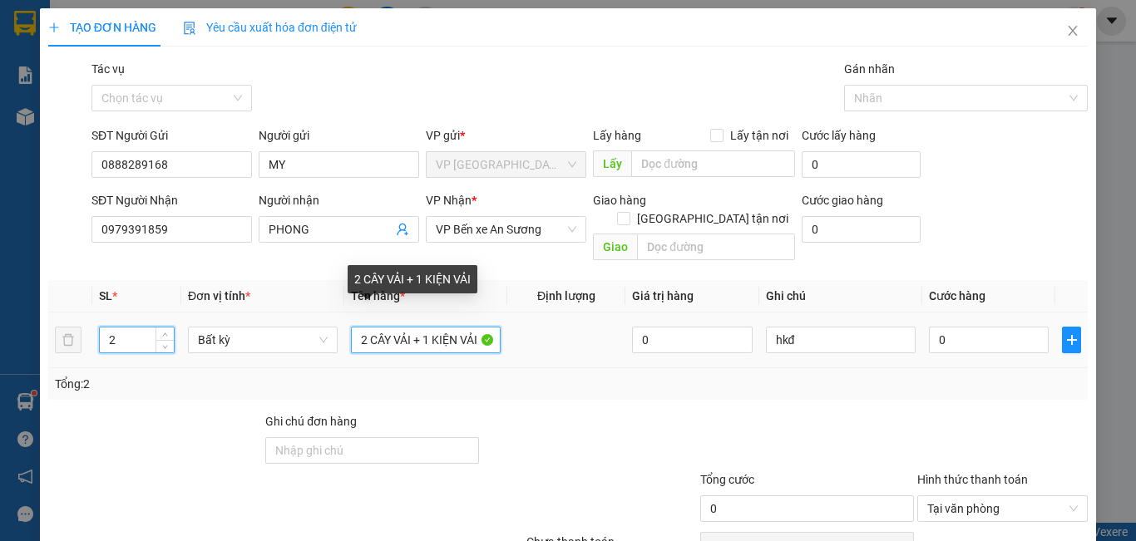
click at [365, 327] on input "2 CÂY VẢI + 1 KIỆN VẢI" at bounding box center [426, 340] width 150 height 27
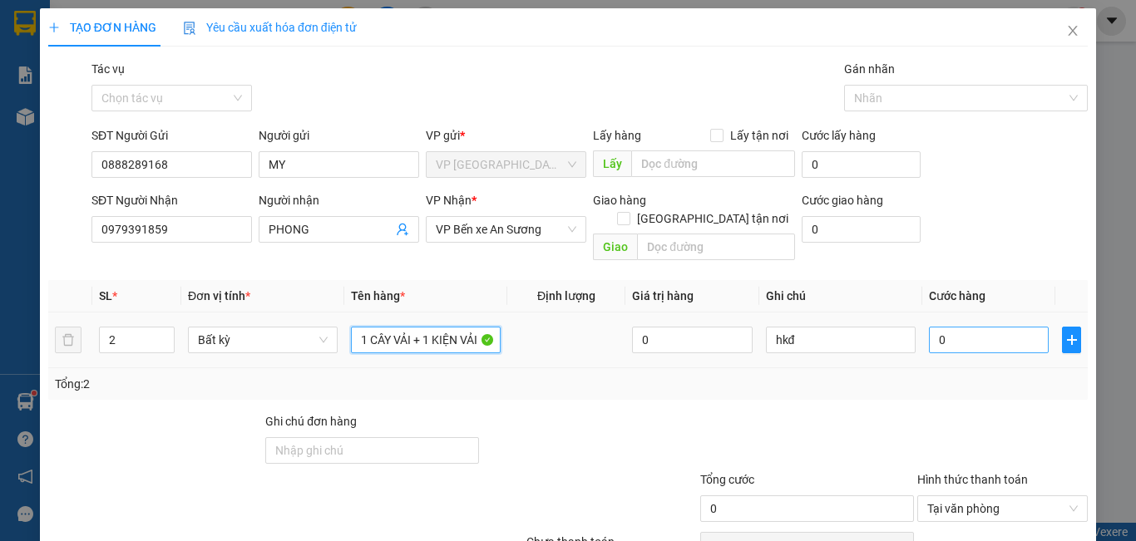
type input "1 CÂY VẢI + 1 KIỆN VẢI"
click at [974, 327] on input "0" at bounding box center [989, 340] width 120 height 27
type input "5"
type input "50"
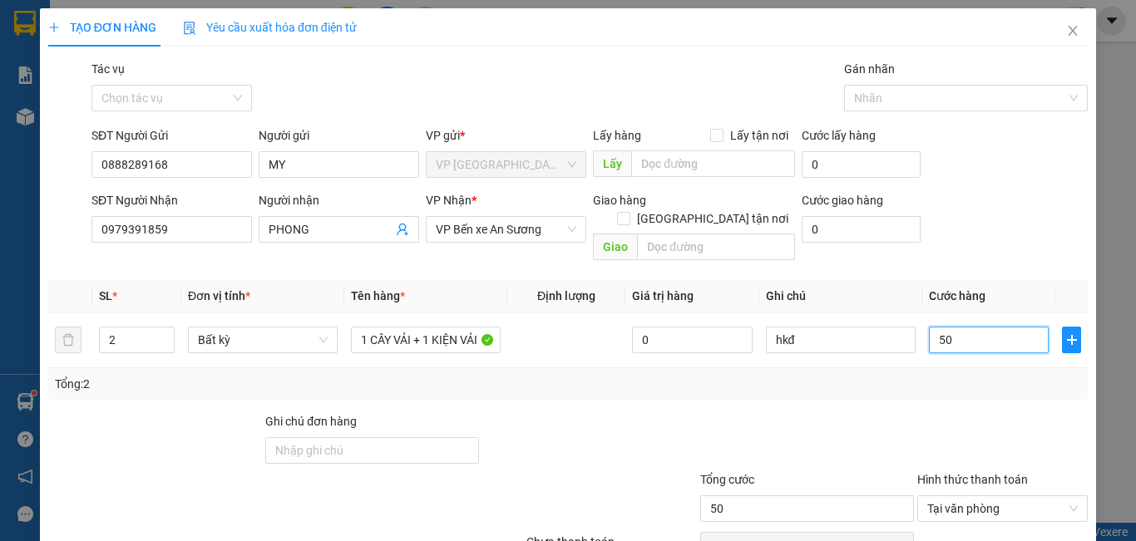
type input "50"
type input "50.000"
click at [960, 375] on div "Tổng: 2" at bounding box center [568, 384] width 1026 height 18
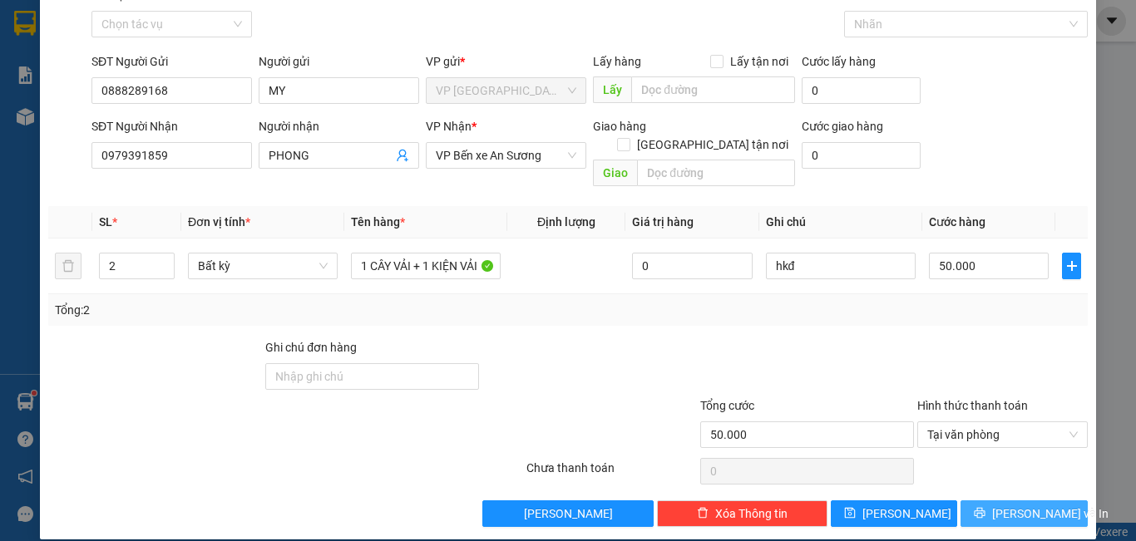
click at [1037, 505] on span "[PERSON_NAME] và In" at bounding box center [1050, 514] width 116 height 18
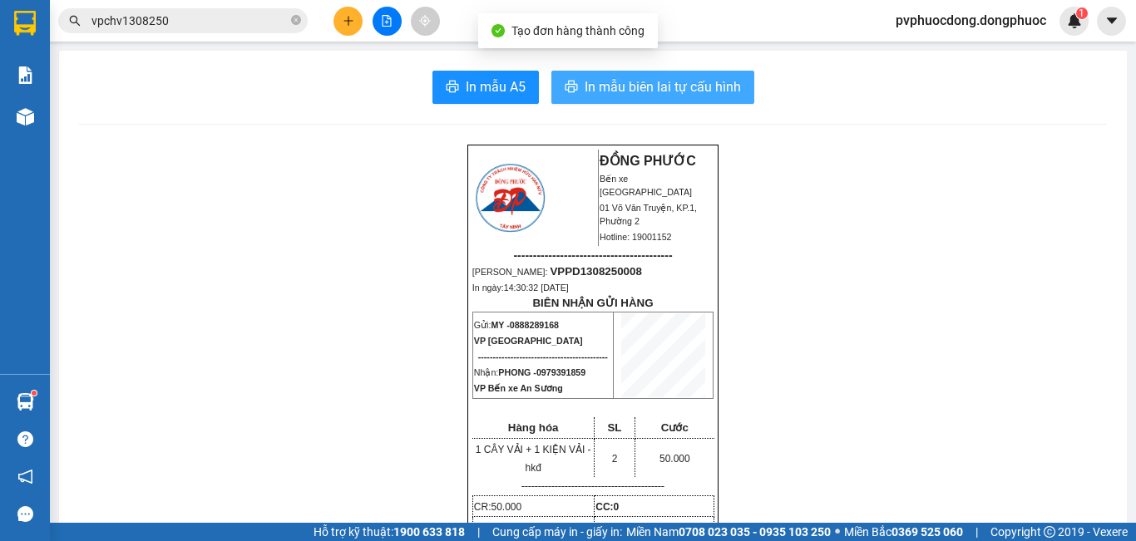
click at [681, 75] on button "In mẫu biên lai tự cấu hình" at bounding box center [652, 87] width 203 height 33
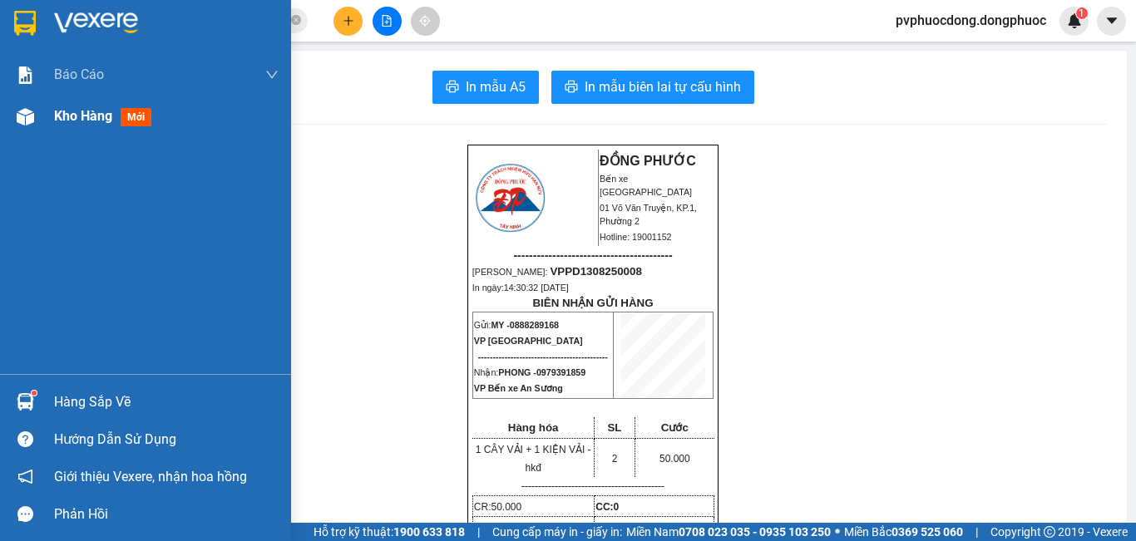
click at [28, 116] on img at bounding box center [25, 116] width 17 height 17
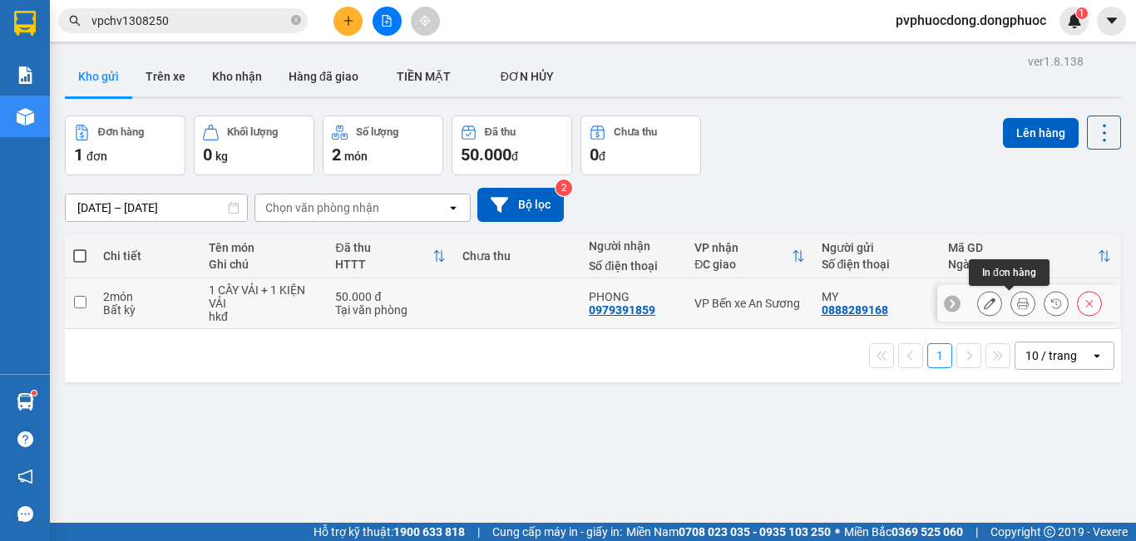
click at [1017, 301] on icon at bounding box center [1023, 304] width 12 height 12
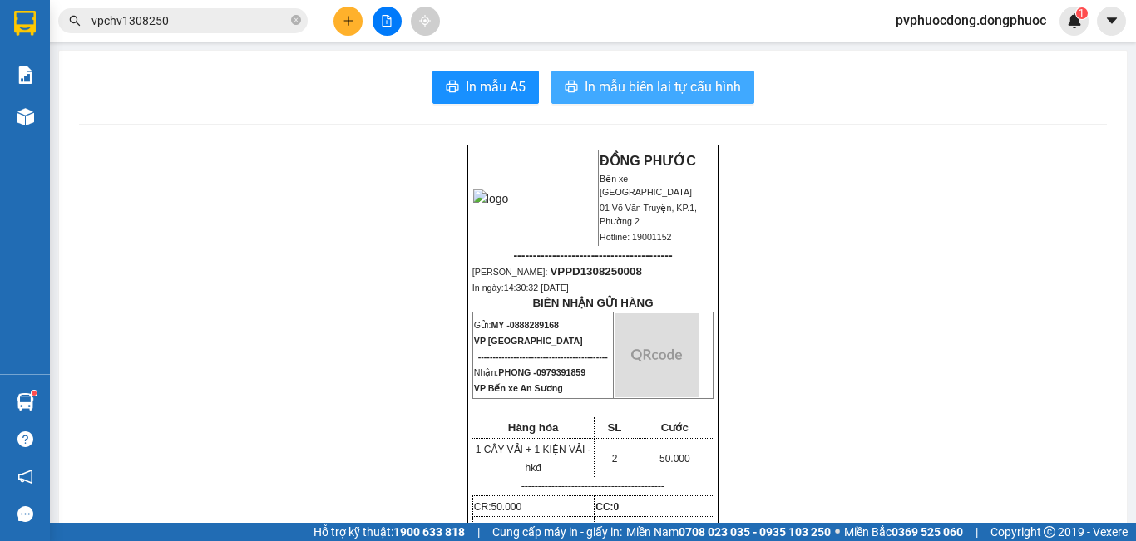
click at [638, 87] on span "In mẫu biên lai tự cấu hình" at bounding box center [662, 86] width 156 height 21
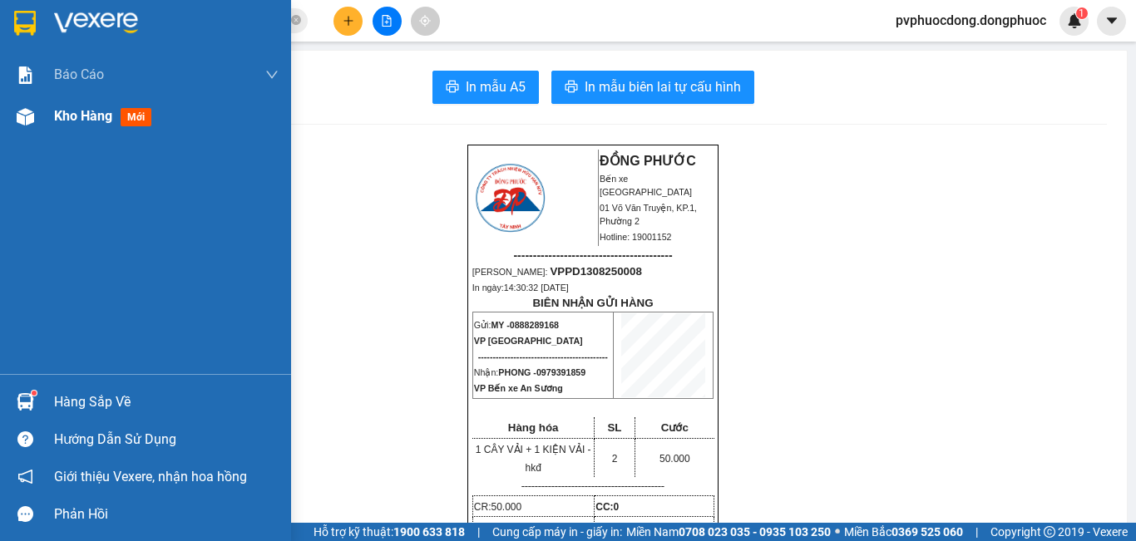
click at [31, 116] on img at bounding box center [25, 116] width 17 height 17
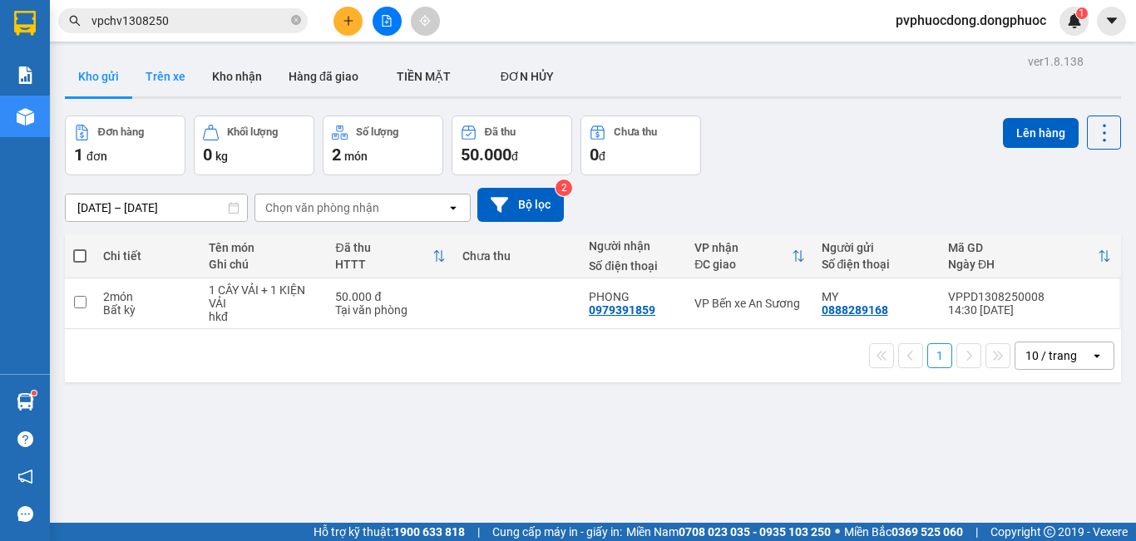
click at [167, 81] on button "Trên xe" at bounding box center [165, 77] width 67 height 40
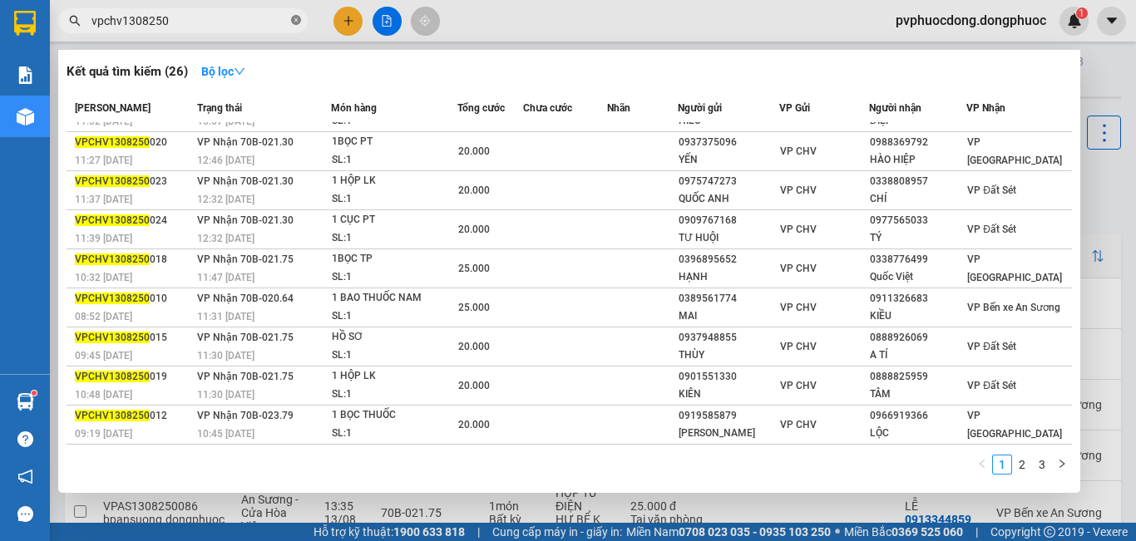
click at [299, 22] on icon "close-circle" at bounding box center [296, 20] width 10 height 10
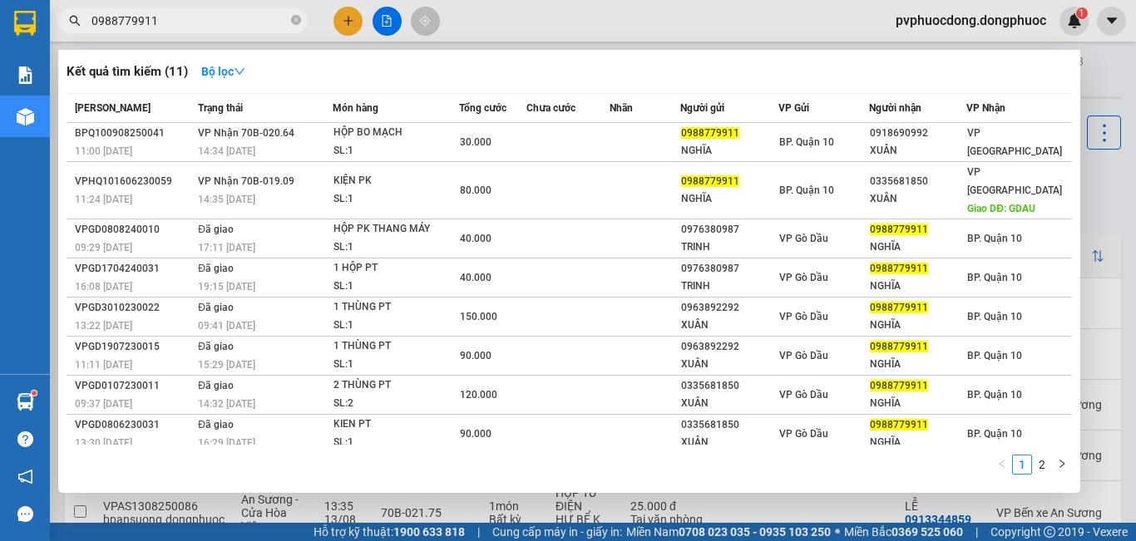
type input "0988779911"
click at [392, 505] on div at bounding box center [568, 270] width 1136 height 541
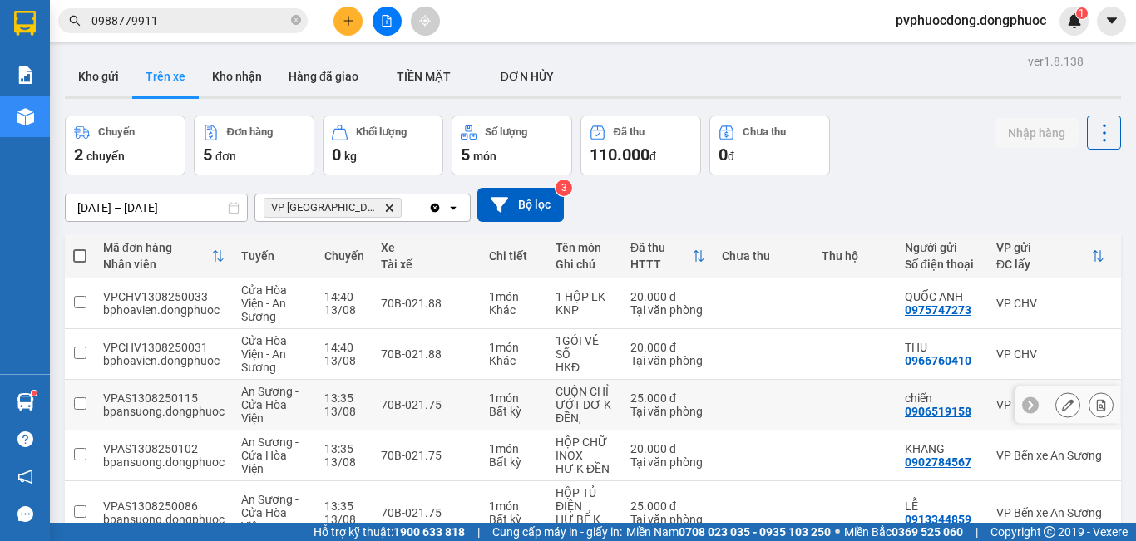
click at [547, 380] on td "CUỘN CHỈ ƯỚT DƠ K ĐỀN," at bounding box center [584, 405] width 75 height 51
checkbox input "true"
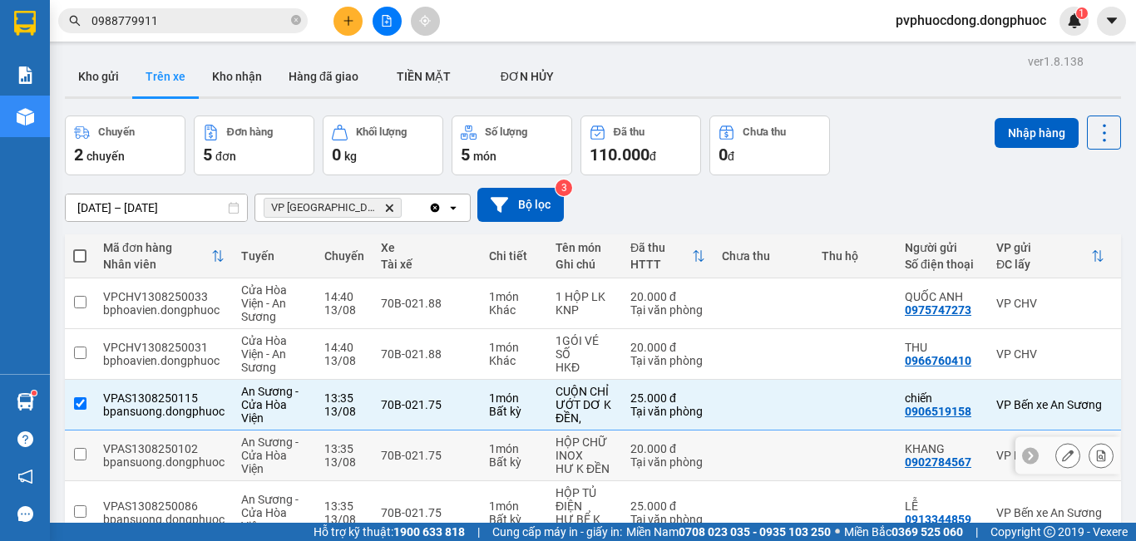
click at [622, 431] on td "20.000 đ Tại văn phòng" at bounding box center [667, 456] width 91 height 51
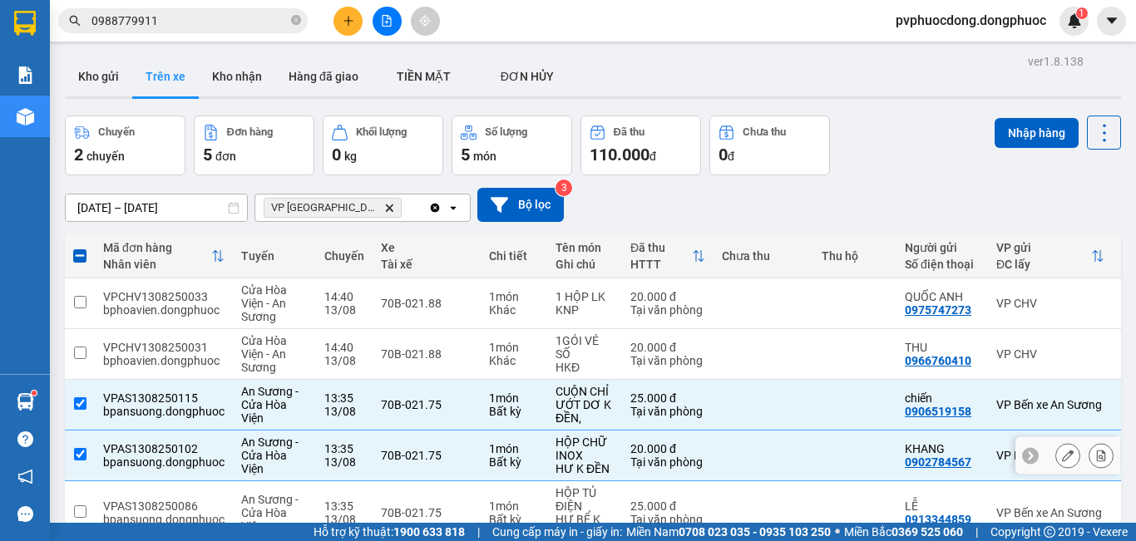
click at [547, 431] on td "HỘP CHỮ INOX HƯ K ĐỀN" at bounding box center [584, 456] width 75 height 51
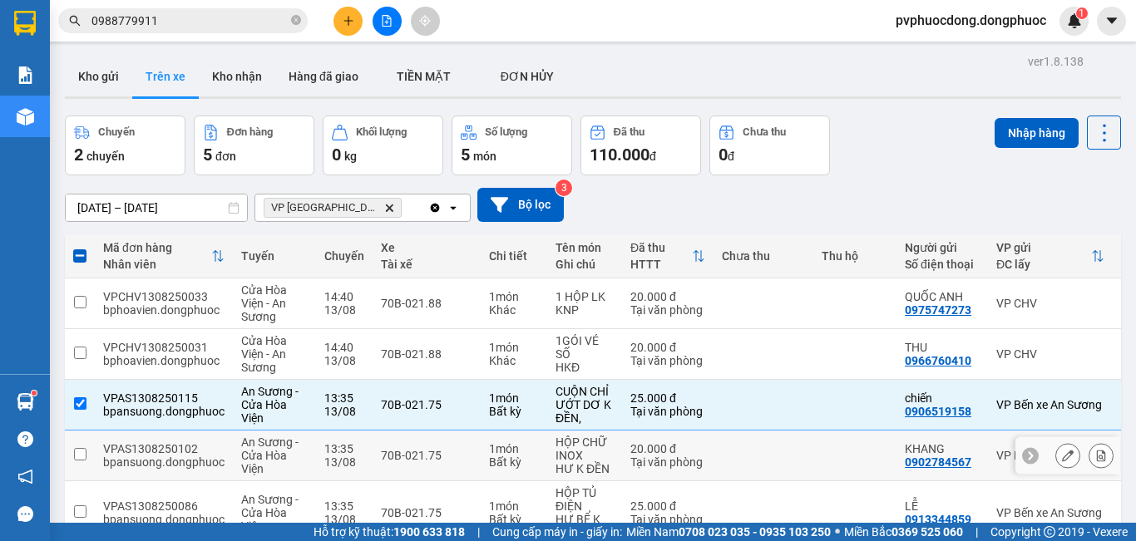
click at [622, 431] on td "20.000 đ Tại văn phòng" at bounding box center [667, 456] width 91 height 51
checkbox input "true"
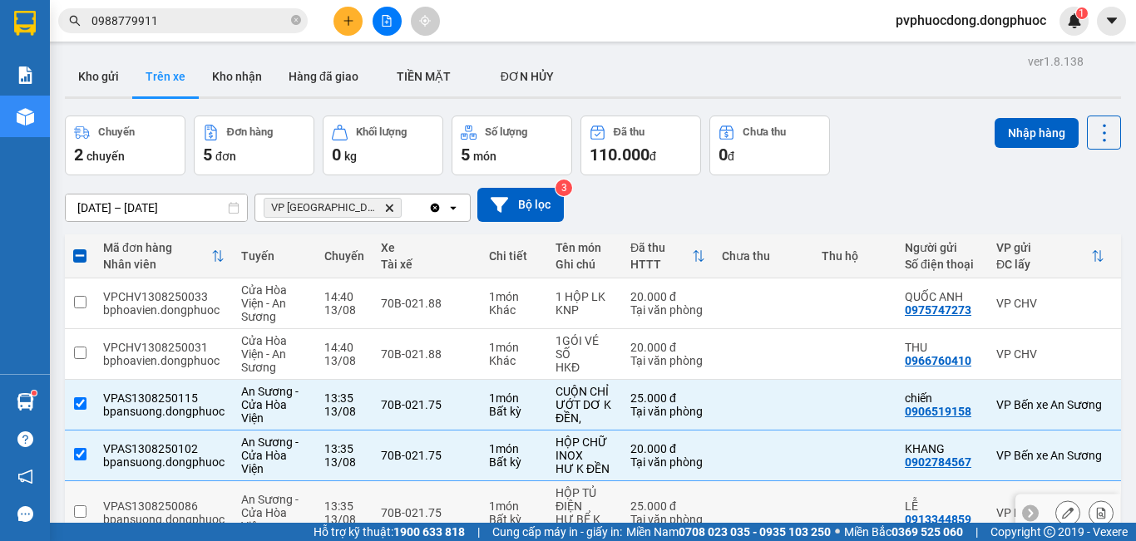
click at [622, 481] on td "25.000 đ Tại văn phòng" at bounding box center [667, 513] width 91 height 64
checkbox input "true"
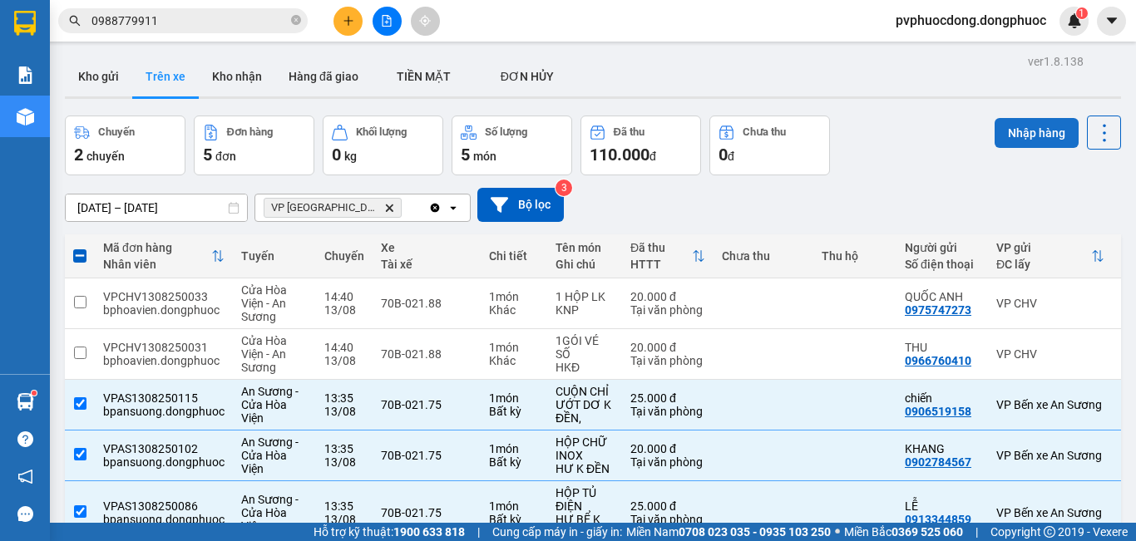
click at [999, 120] on button "Nhập hàng" at bounding box center [1036, 133] width 84 height 30
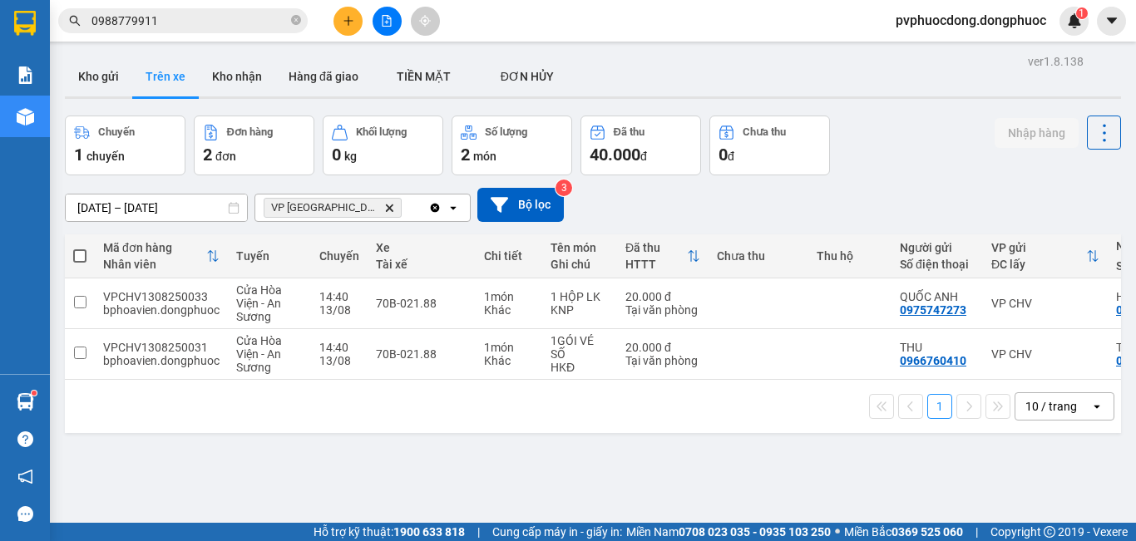
click at [239, 499] on div "ver 1.8.138 Kho gửi Trên xe Kho nhận Hàng đã giao TIỀN MẶT ĐƠN HỦY Chuyến 1 c…" at bounding box center [592, 320] width 1069 height 541
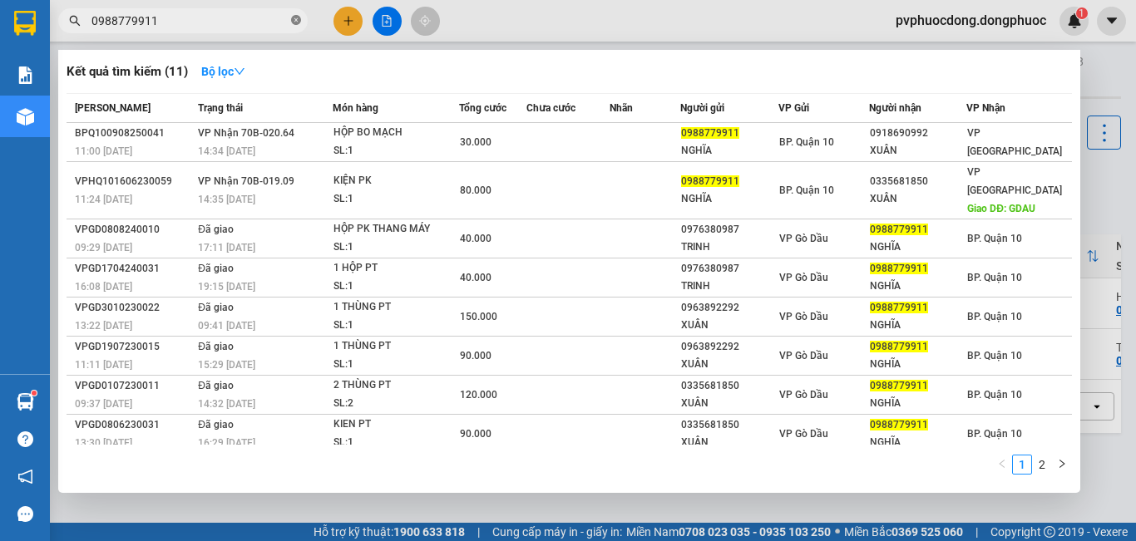
click at [296, 21] on icon "close-circle" at bounding box center [296, 20] width 10 height 10
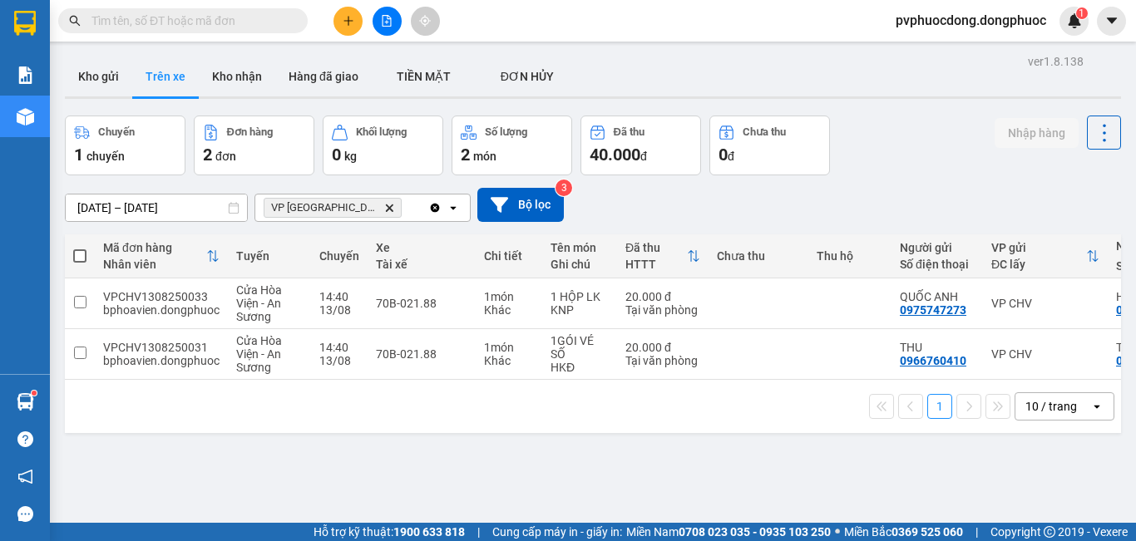
click at [181, 7] on div "Kết quả tìm kiếm ( 11 ) Bộ lọc Mã ĐH Trạng thái Món hàng Tổng cước Chưa cước Nh…" at bounding box center [162, 21] width 324 height 29
click at [180, 27] on input "text" at bounding box center [189, 21] width 196 height 18
type input "v"
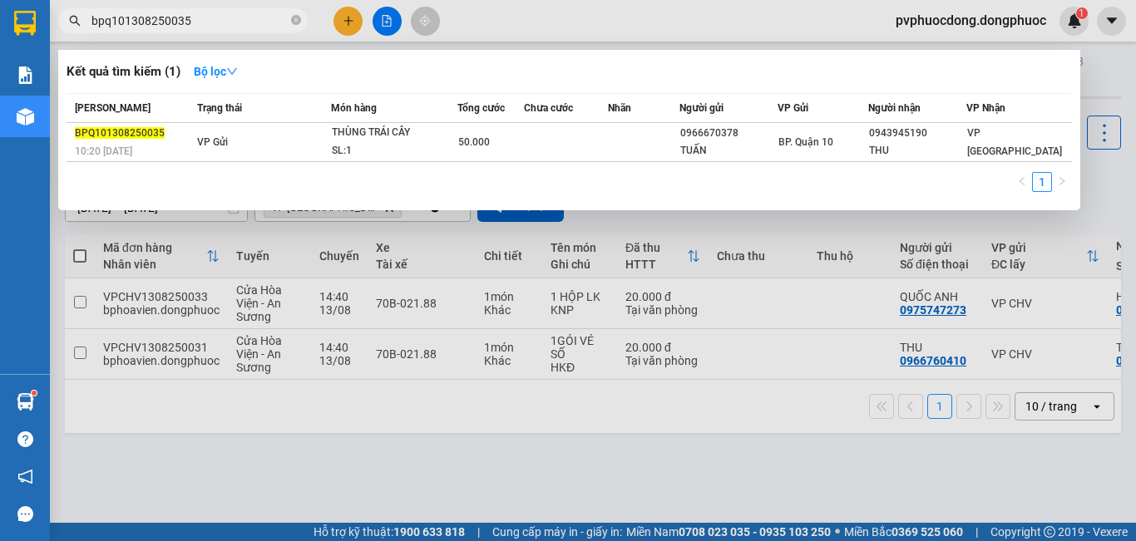
type input "bpq101308250035"
click at [444, 445] on div at bounding box center [568, 270] width 1136 height 541
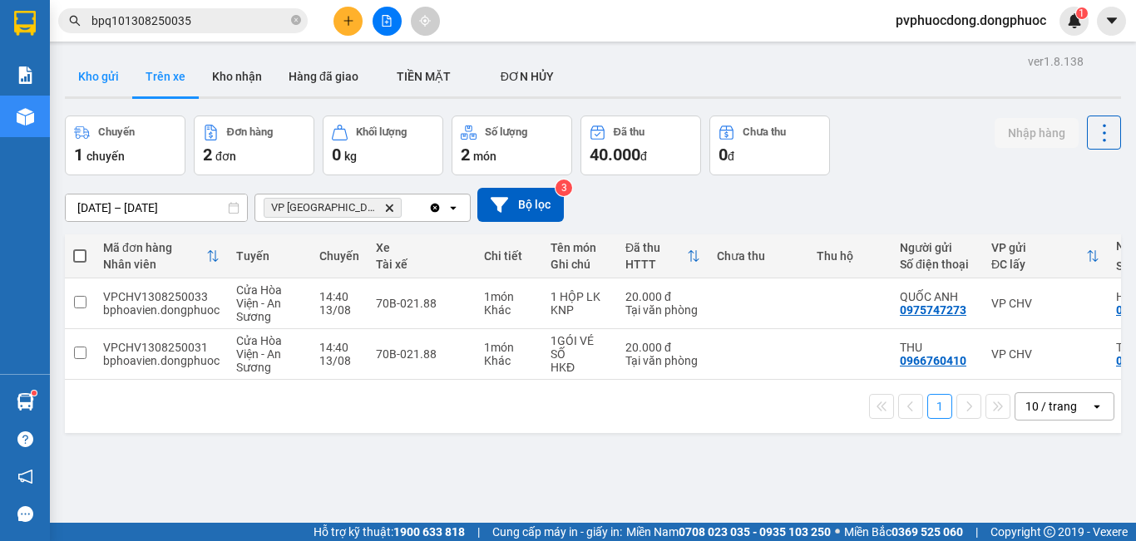
click at [76, 76] on button "Kho gửi" at bounding box center [98, 77] width 67 height 40
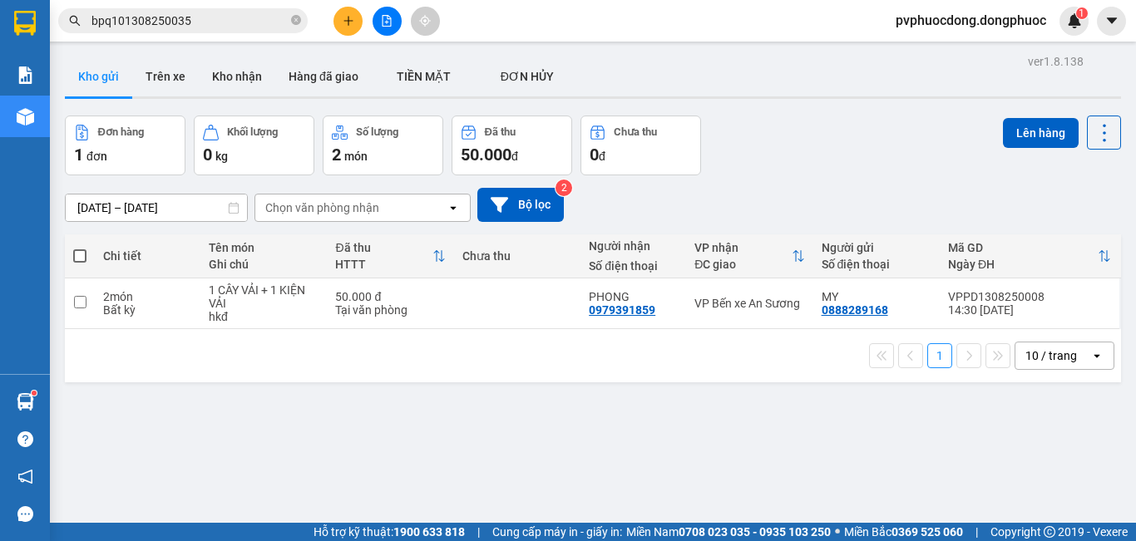
click at [158, 81] on button "Trên xe" at bounding box center [165, 77] width 67 height 40
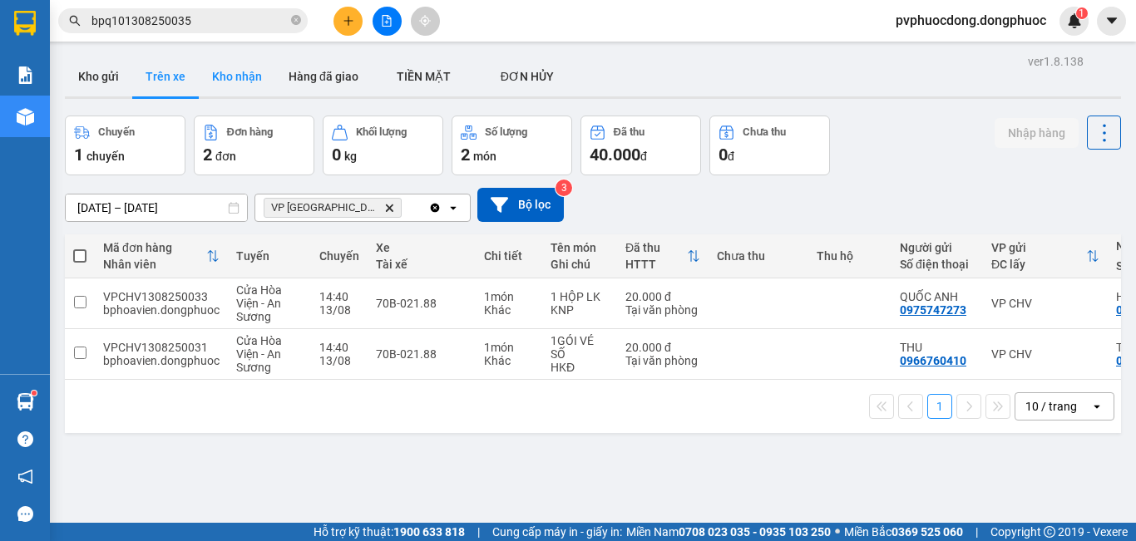
click at [260, 79] on button "Kho nhận" at bounding box center [237, 77] width 76 height 40
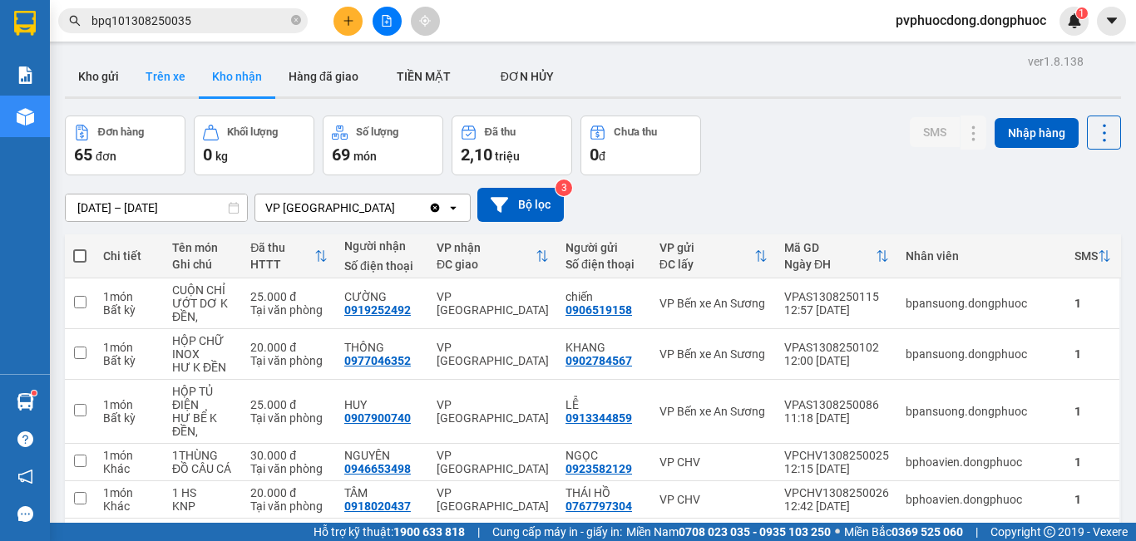
click at [185, 68] on button "Trên xe" at bounding box center [165, 77] width 67 height 40
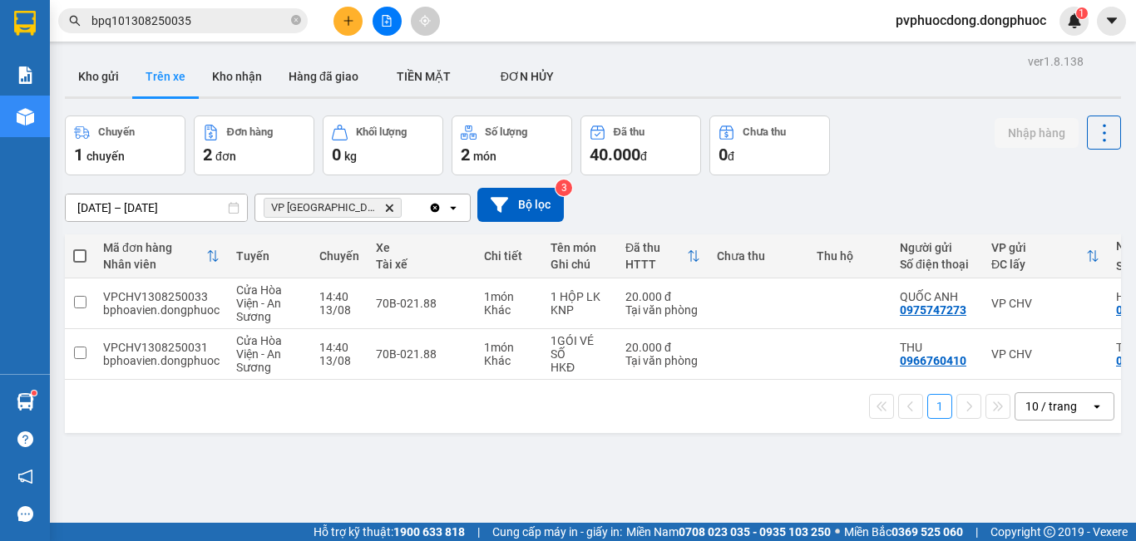
click at [219, 13] on input "bpq101308250035" at bounding box center [189, 21] width 196 height 18
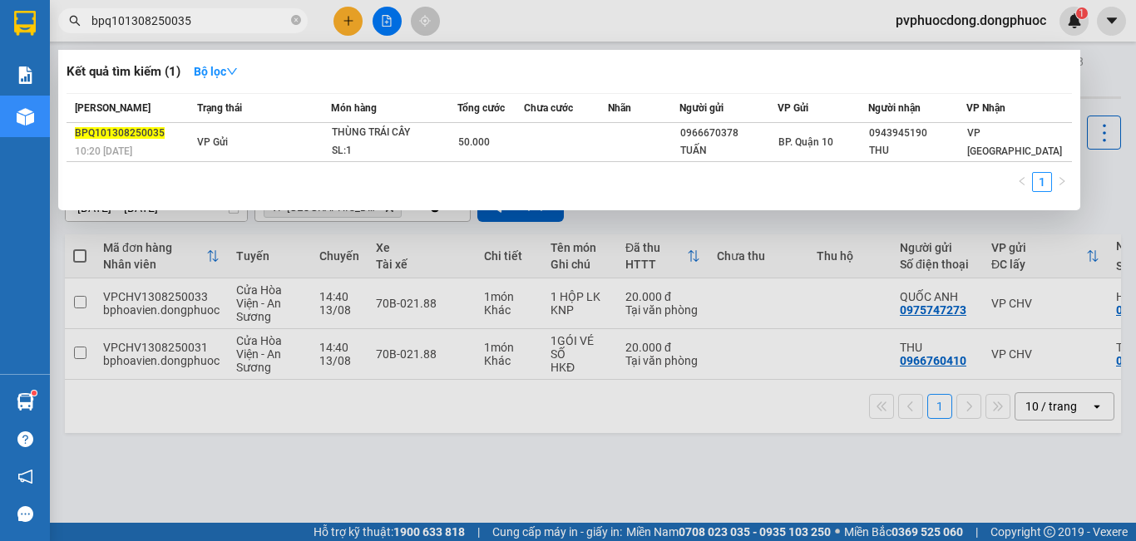
click at [351, 461] on div at bounding box center [568, 270] width 1136 height 541
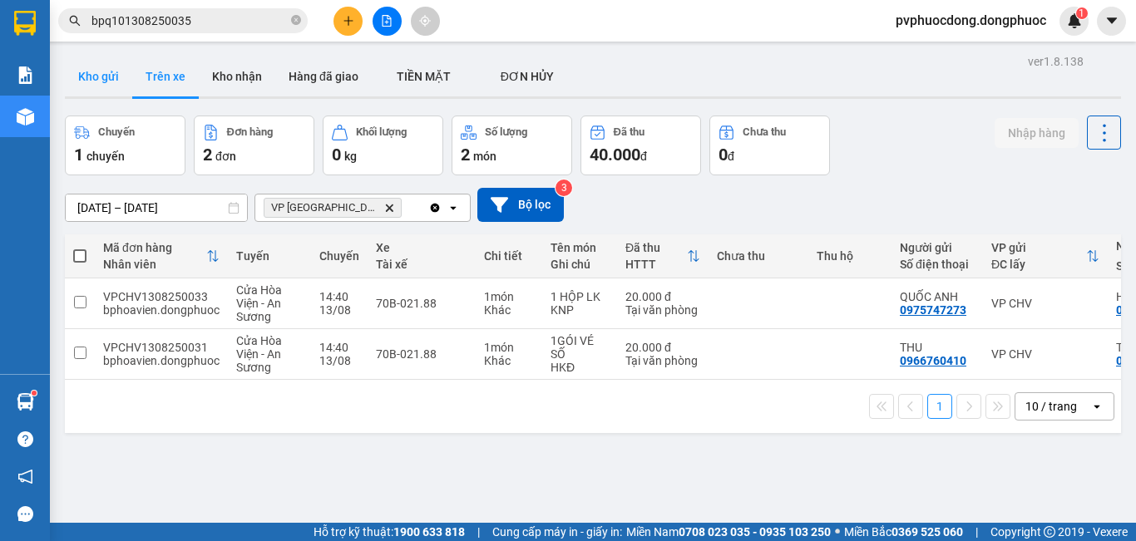
click at [97, 82] on button "Kho gửi" at bounding box center [98, 77] width 67 height 40
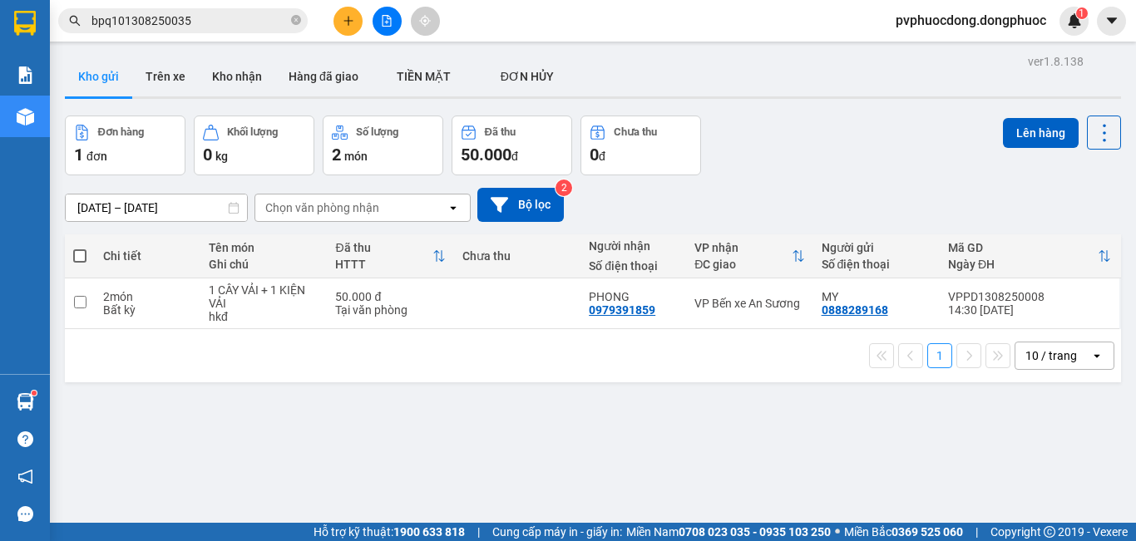
click at [156, 80] on button "Trên xe" at bounding box center [165, 77] width 67 height 40
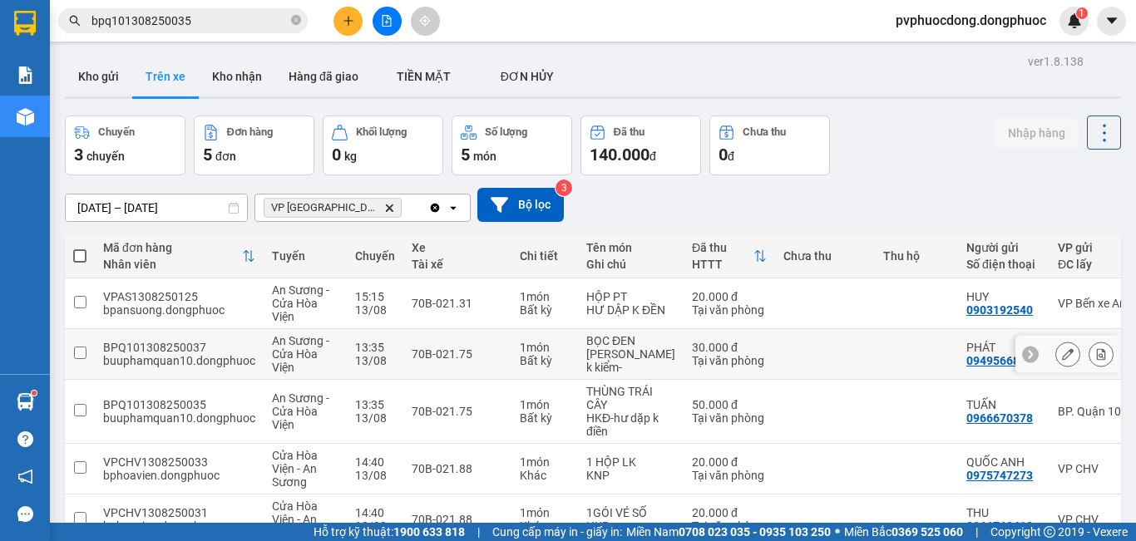
click at [462, 347] on div "70B-021.75" at bounding box center [456, 353] width 91 height 13
checkbox input "true"
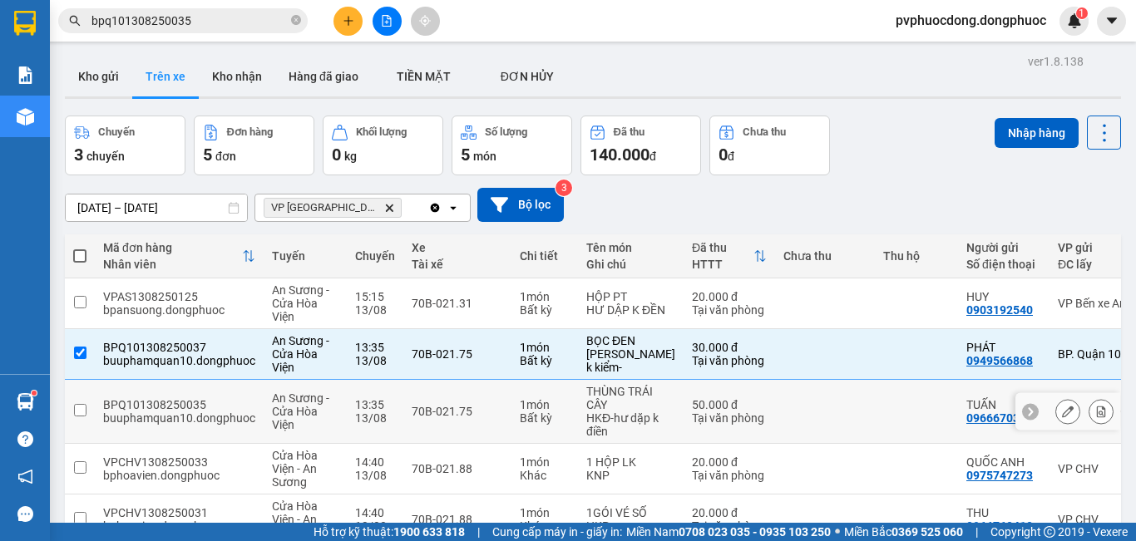
click at [461, 380] on td "70B-021.75" at bounding box center [457, 412] width 108 height 64
checkbox input "true"
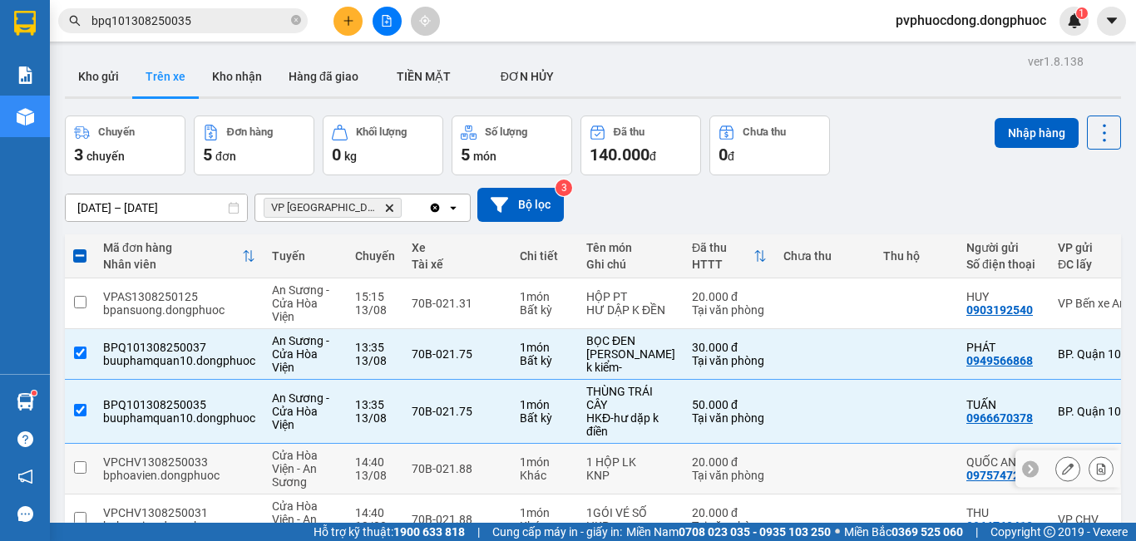
click at [456, 462] on div "70B-021.88" at bounding box center [456, 468] width 91 height 13
checkbox input "true"
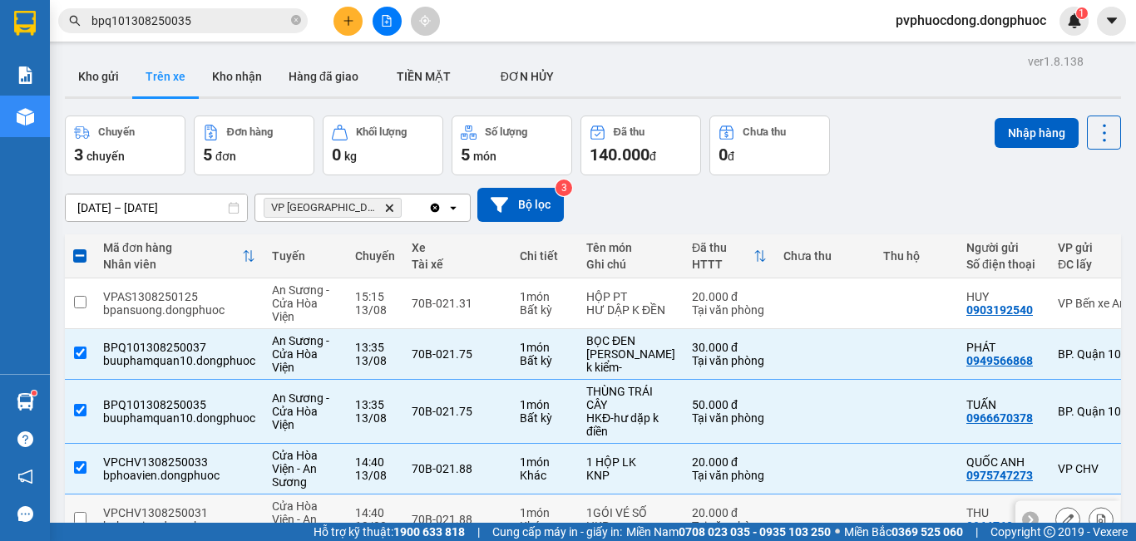
click at [456, 495] on td "70B-021.88" at bounding box center [457, 520] width 108 height 51
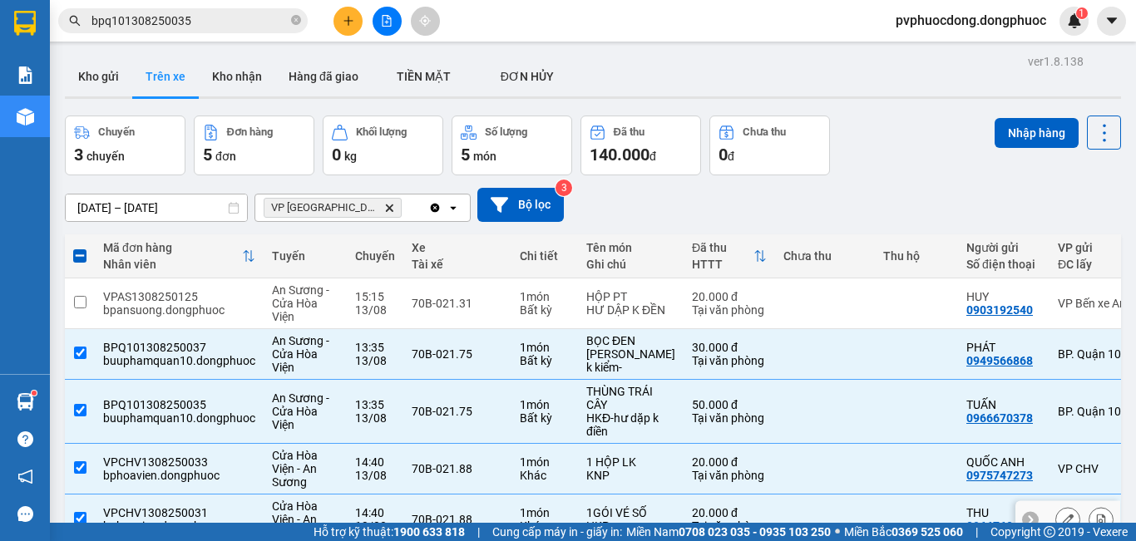
checkbox input "true"
click at [1017, 143] on button "Nhập hàng" at bounding box center [1036, 133] width 84 height 30
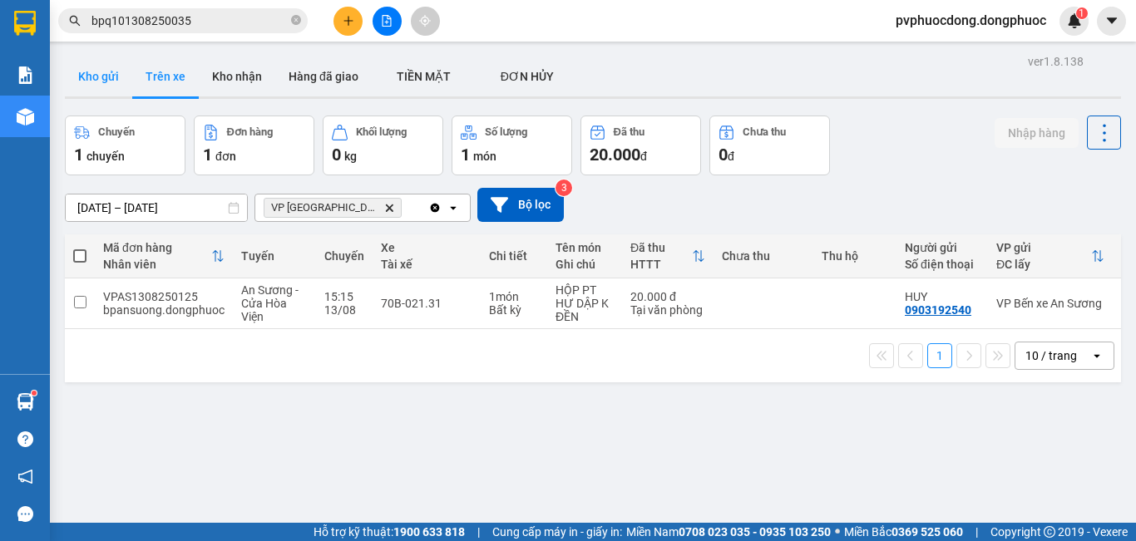
click at [111, 72] on button "Kho gửi" at bounding box center [98, 77] width 67 height 40
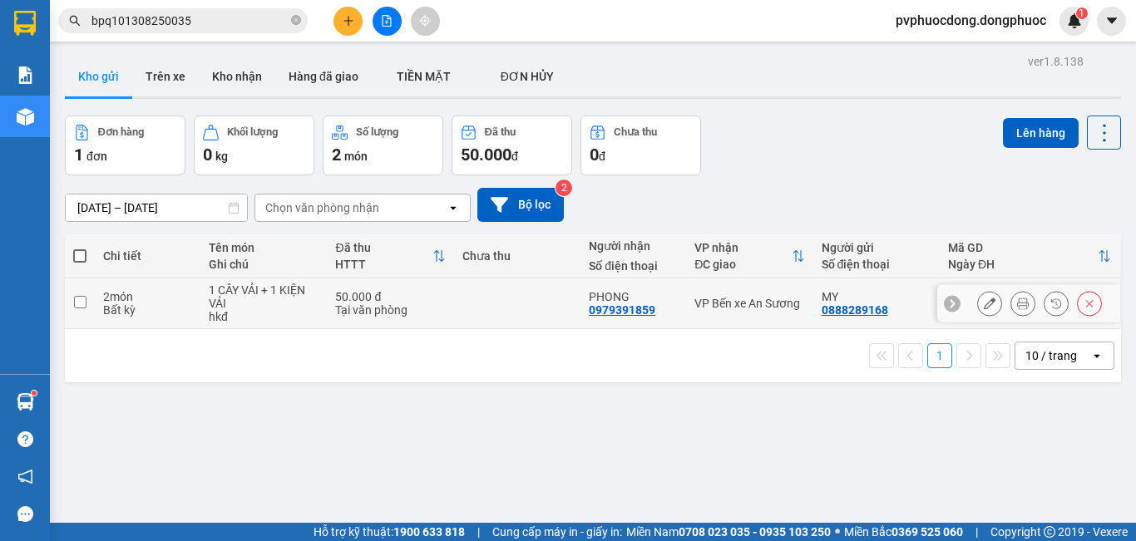
click at [308, 306] on div "1 CÂY VẢI + 1 KIỆN VẢI" at bounding box center [264, 296] width 110 height 27
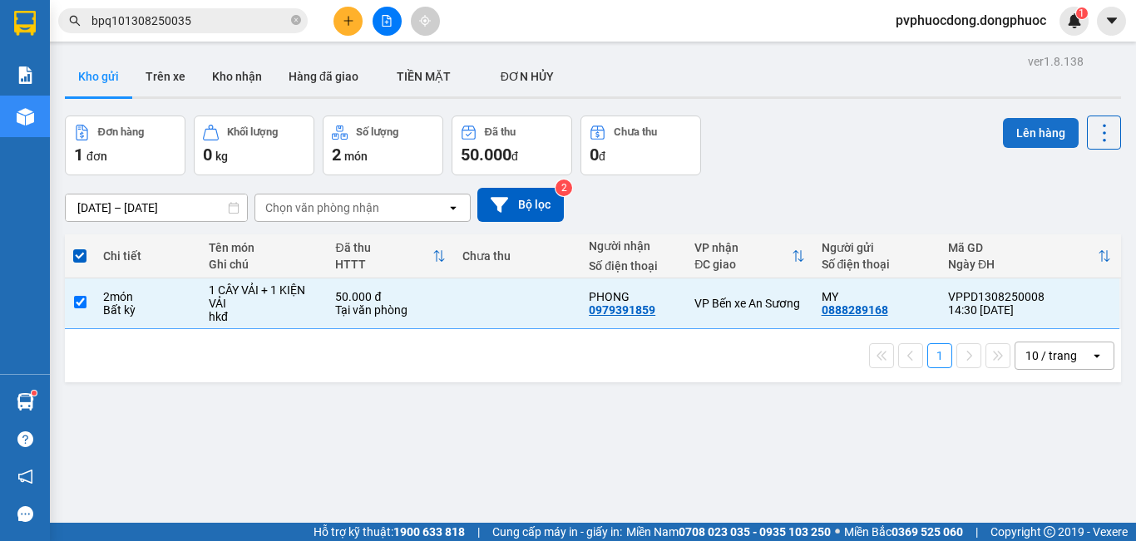
click at [1048, 147] on button "Lên hàng" at bounding box center [1041, 133] width 76 height 30
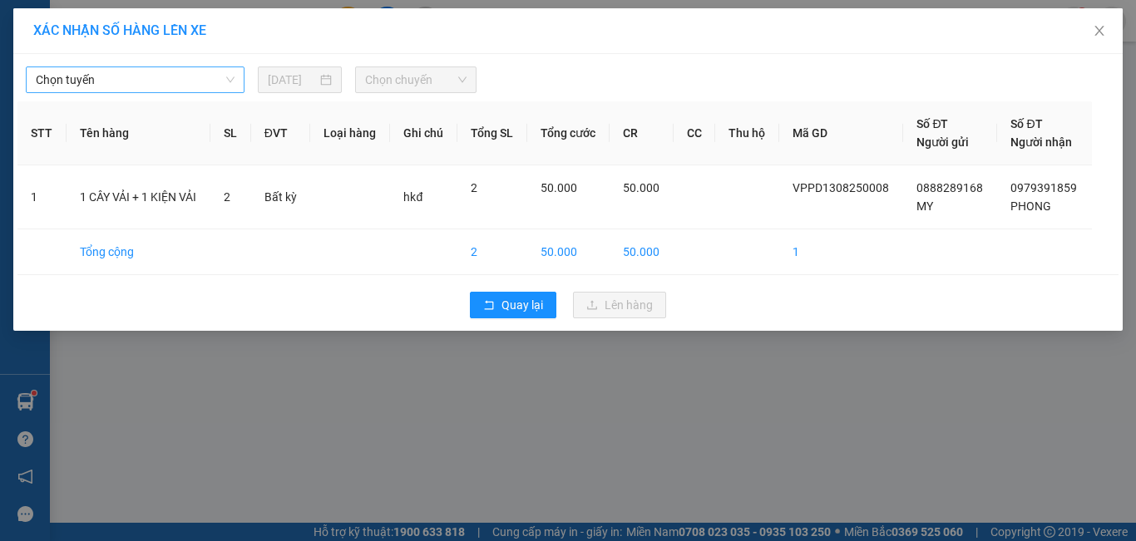
click at [156, 83] on span "Chọn tuyến" at bounding box center [135, 79] width 199 height 25
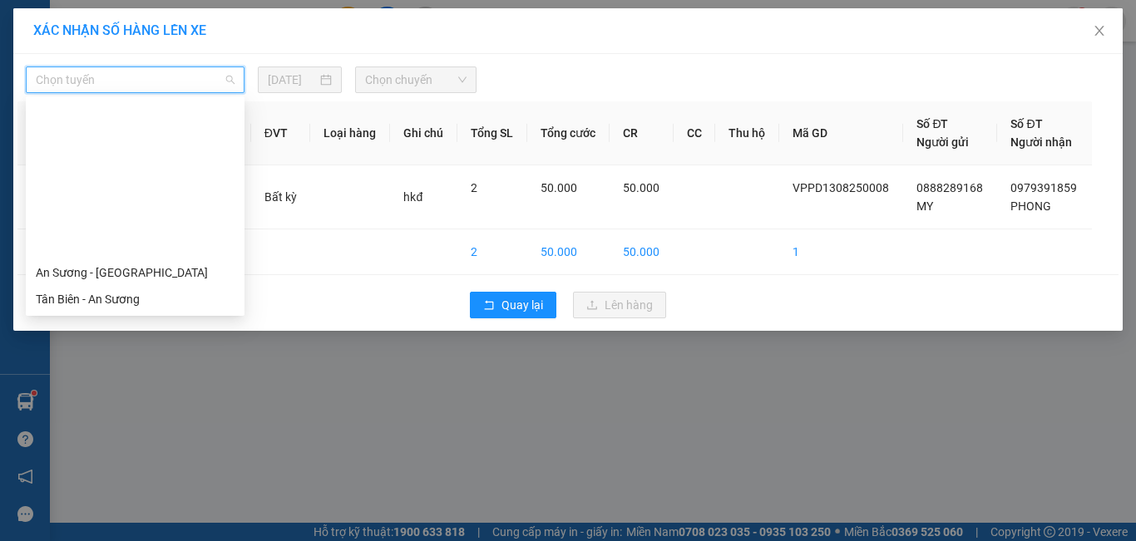
click at [122, 343] on div "Cửa Hòa Viện - An Sương" at bounding box center [135, 352] width 199 height 18
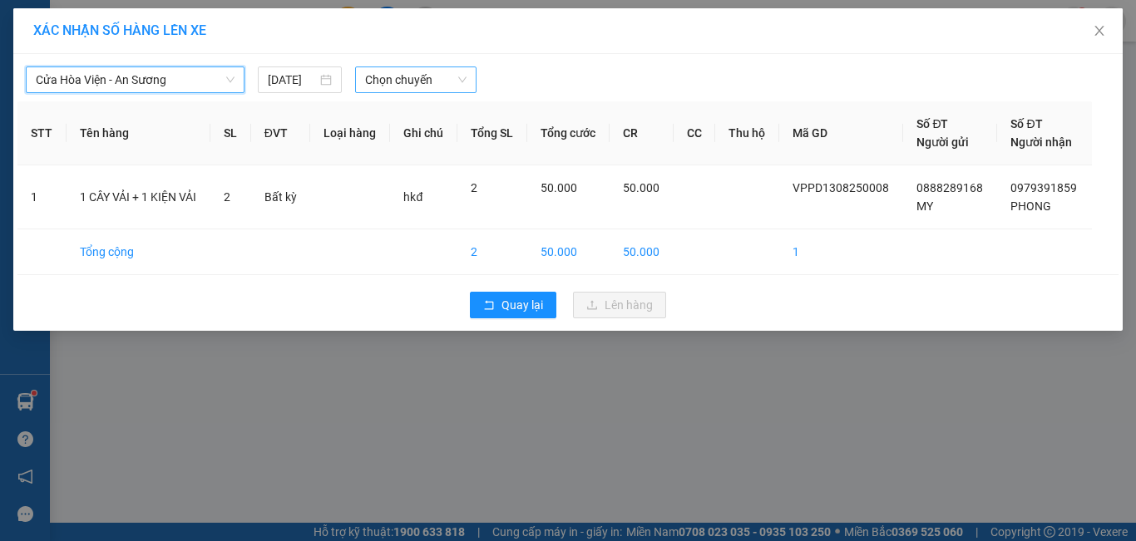
click at [439, 79] on span "Chọn chuyến" at bounding box center [416, 79] width 102 height 25
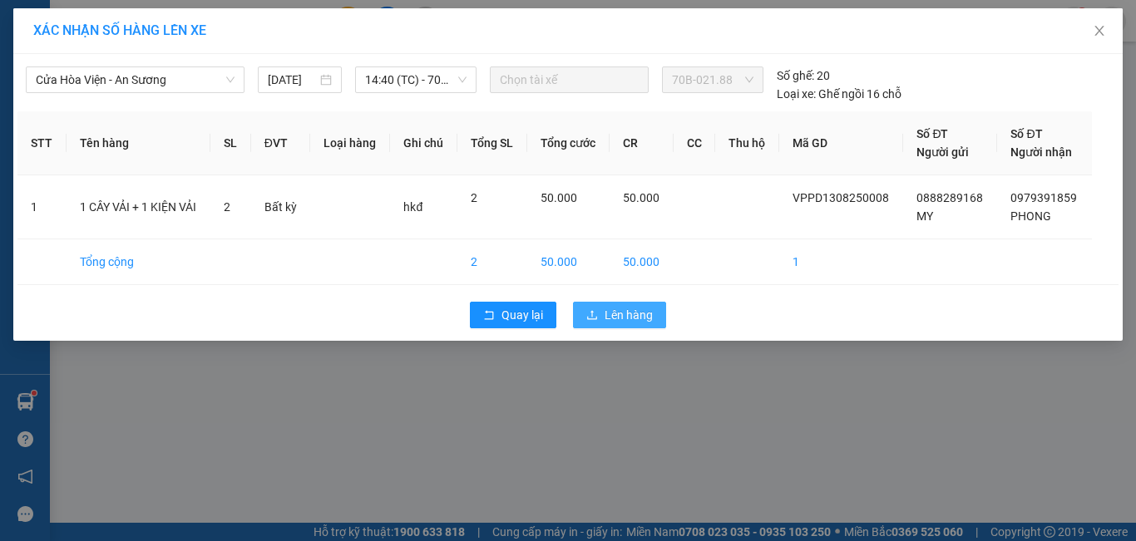
click at [594, 308] on button "Lên hàng" at bounding box center [619, 315] width 93 height 27
